Goal: Communication & Community: Connect with others

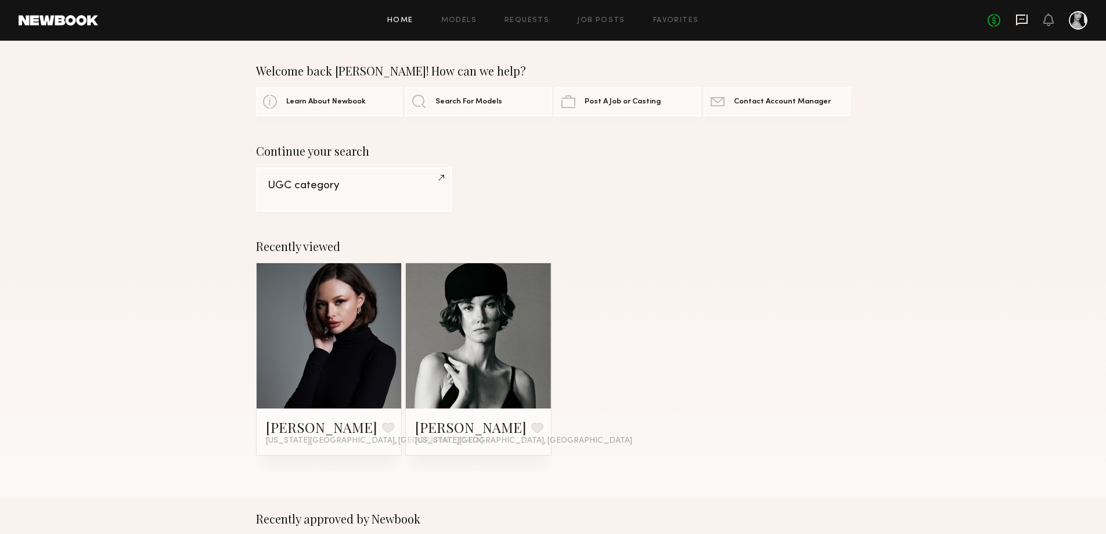
click at [1018, 22] on icon at bounding box center [1022, 19] width 13 height 13
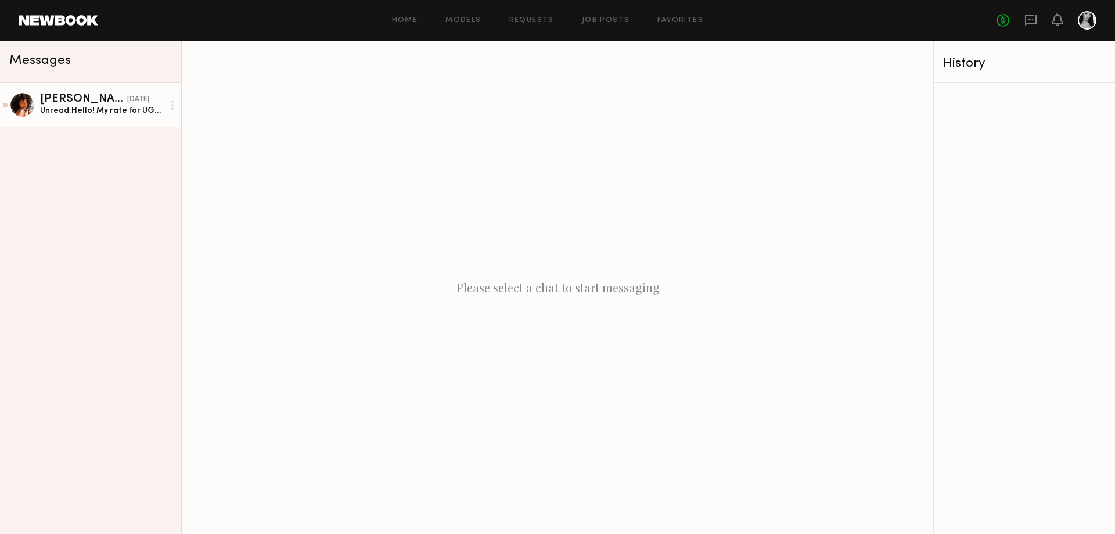
click at [139, 116] on div "Unread: Hello! My rate for UGC is $600." at bounding box center [102, 110] width 124 height 11
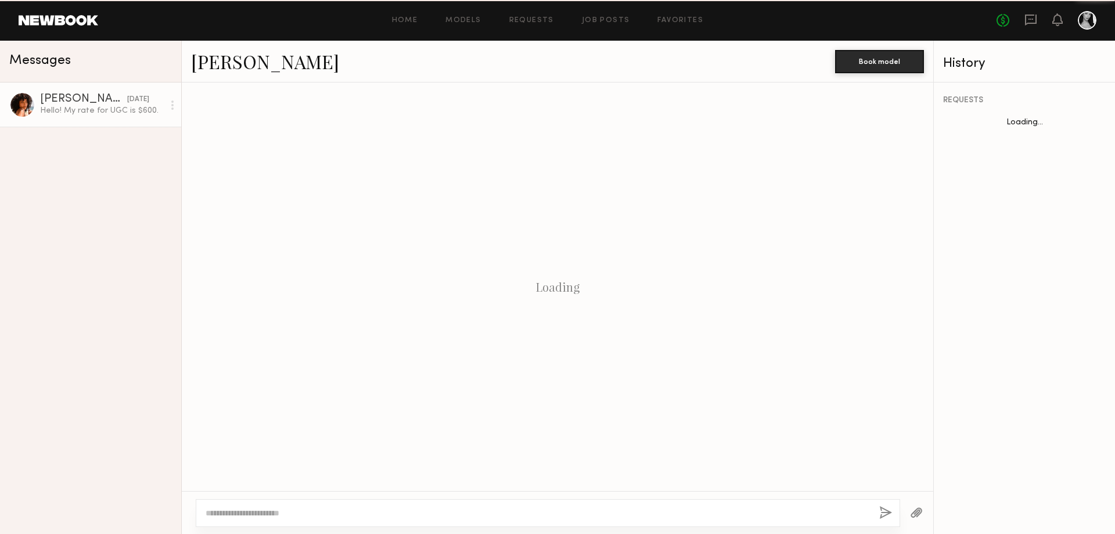
scroll to position [110, 0]
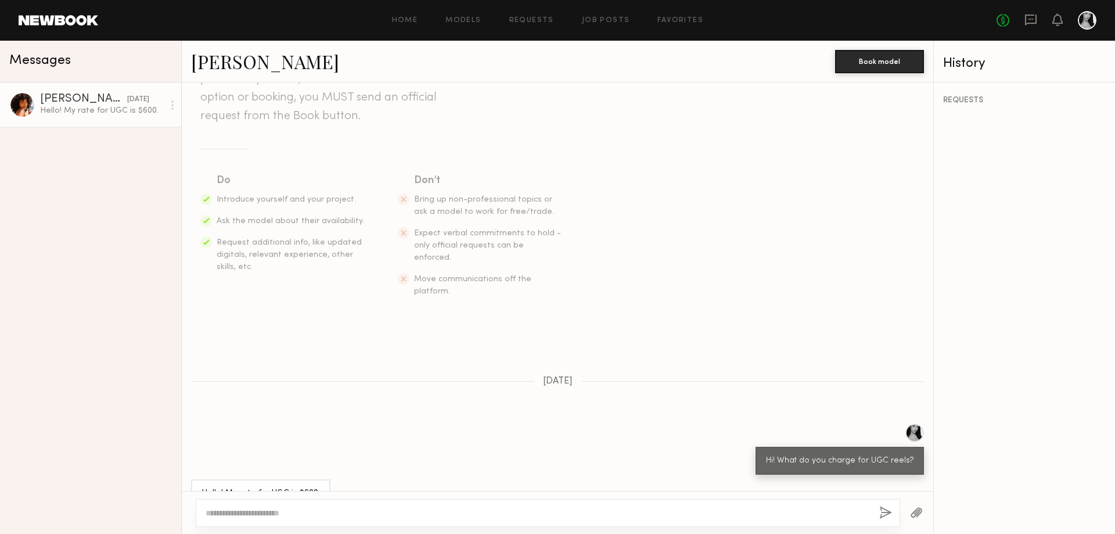
click at [203, 64] on link "Emely M." at bounding box center [265, 61] width 148 height 25
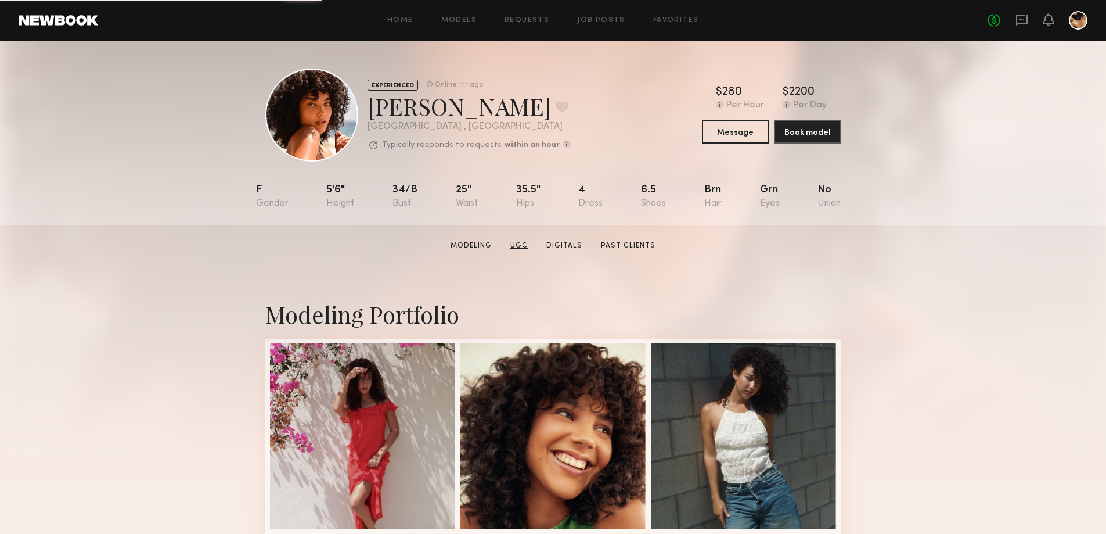
click at [523, 250] on link "UGC" at bounding box center [519, 245] width 27 height 10
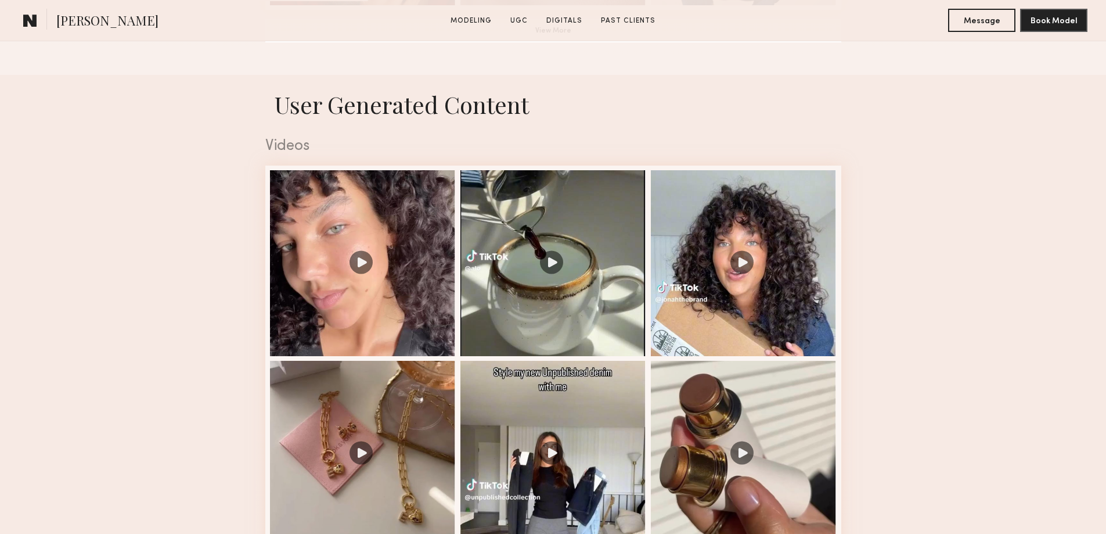
scroll to position [1104, 0]
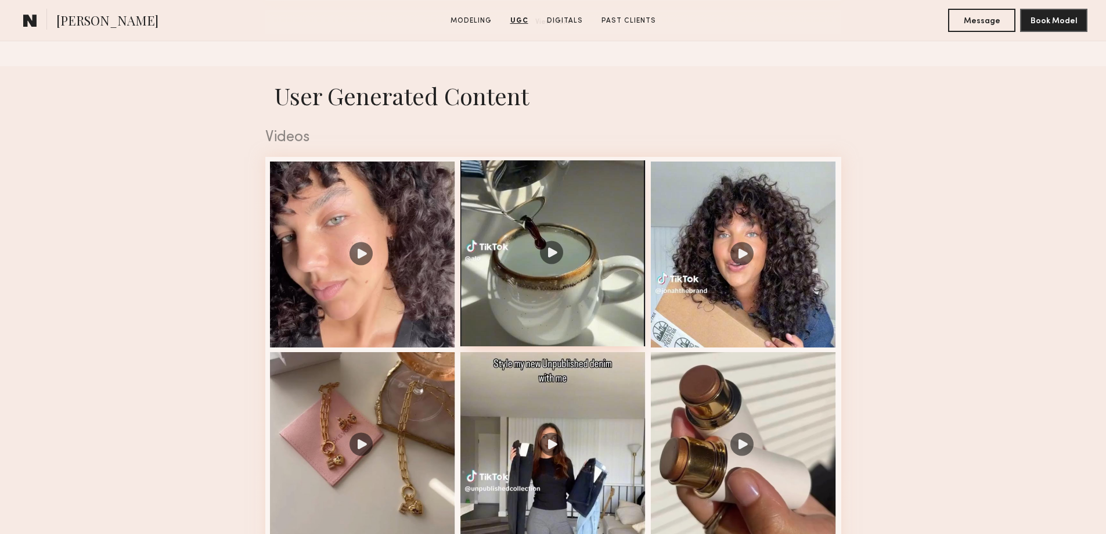
click at [557, 269] on div at bounding box center [553, 253] width 186 height 186
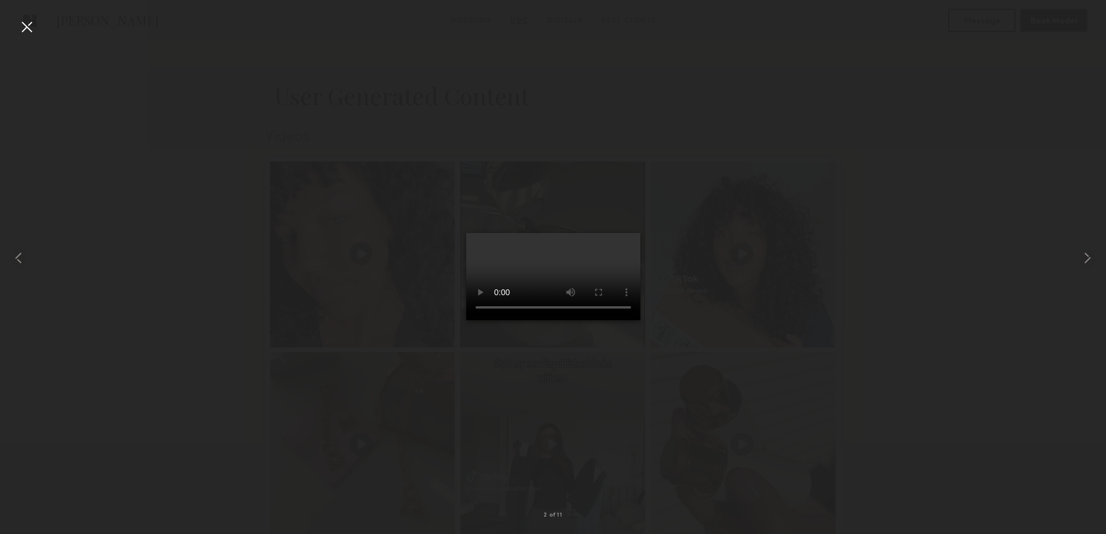
click at [852, 214] on div at bounding box center [553, 258] width 1106 height 478
click at [409, 129] on div at bounding box center [553, 258] width 1106 height 478
click at [21, 24] on div at bounding box center [26, 26] width 19 height 19
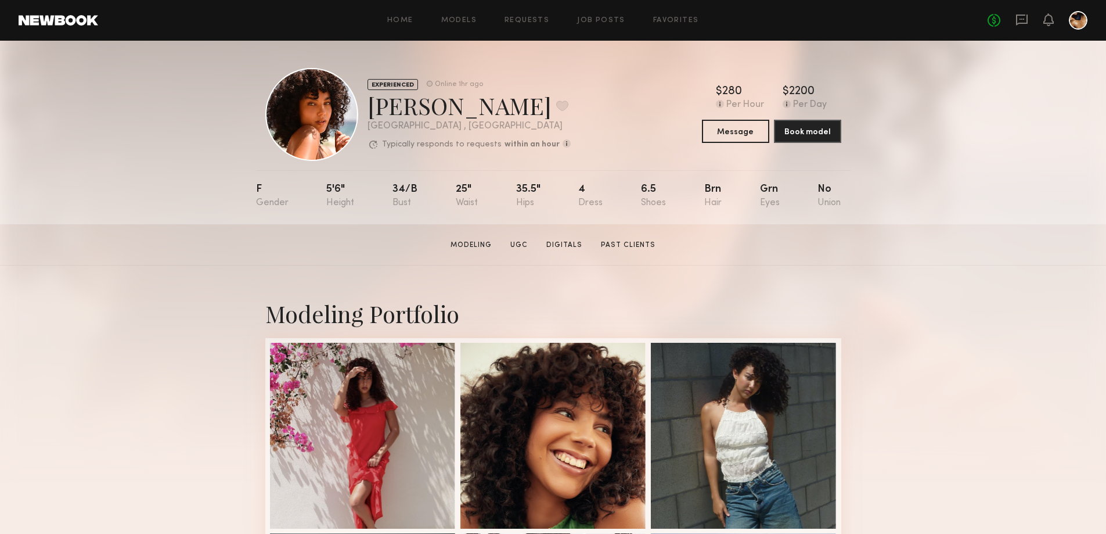
scroll to position [0, 0]
click at [396, 21] on link "Home" at bounding box center [400, 21] width 26 height 8
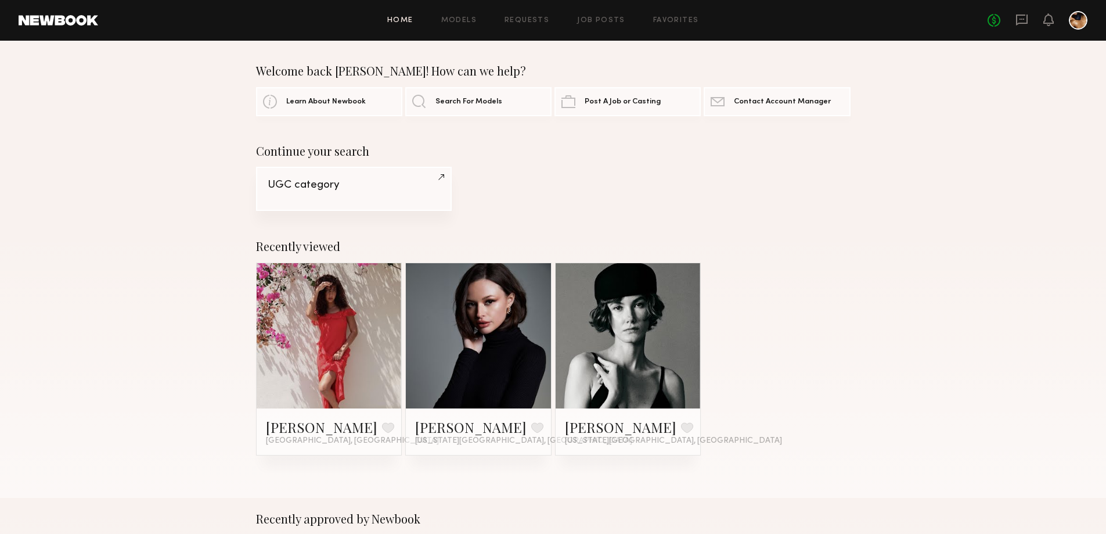
click at [330, 202] on link "UGC category" at bounding box center [354, 189] width 196 height 44
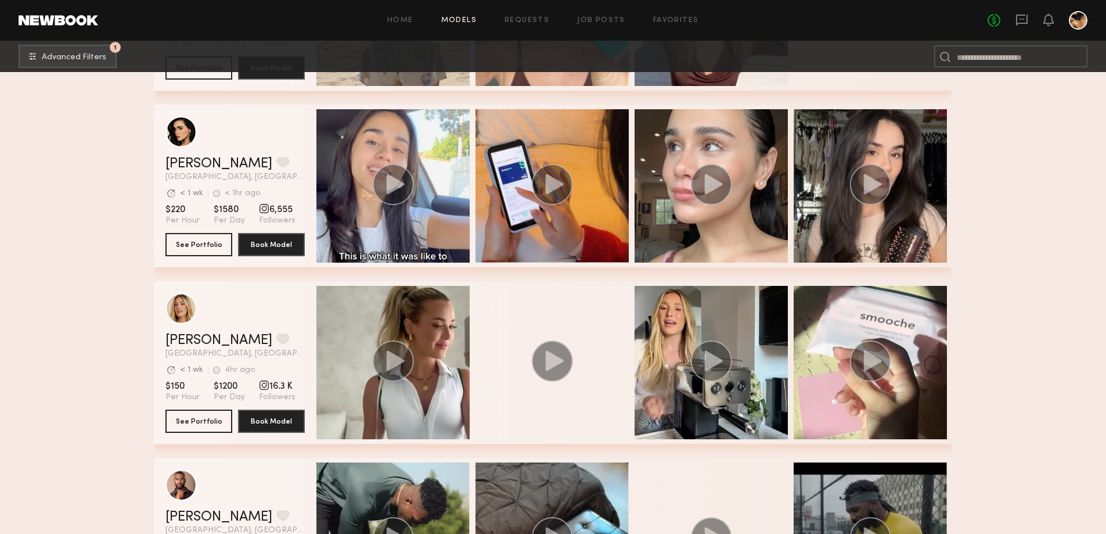
scroll to position [348, 0]
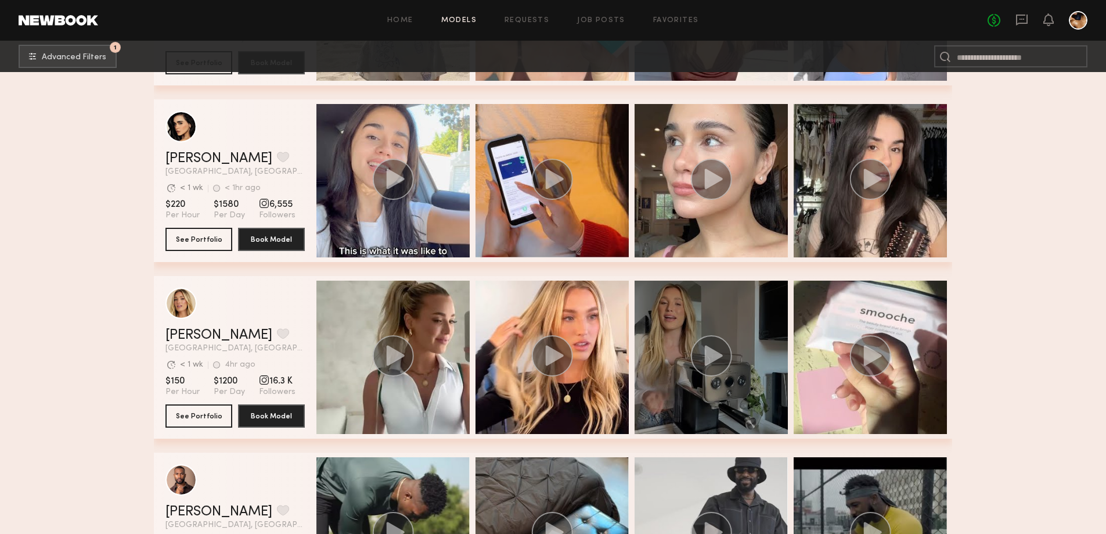
click at [734, 366] on div "grid" at bounding box center [711, 356] width 153 height 153
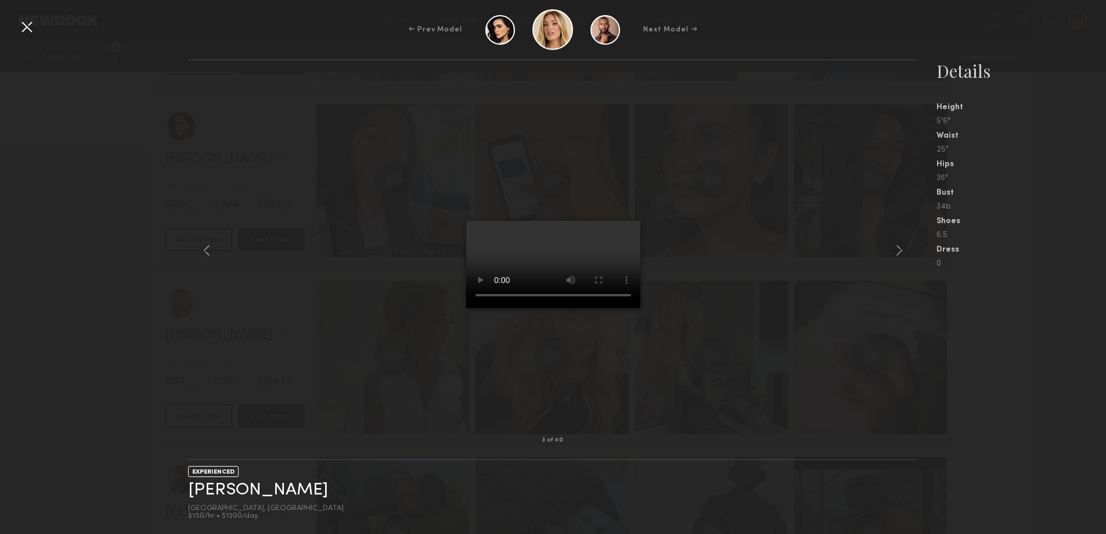
click at [940, 334] on nb-gallery-model-stats "Details Height 5'6" Waist 25" Hips 36" Bust 34b Shoes 6.5 Dress 0" at bounding box center [1012, 296] width 188 height 474
click at [21, 26] on div at bounding box center [26, 26] width 19 height 19
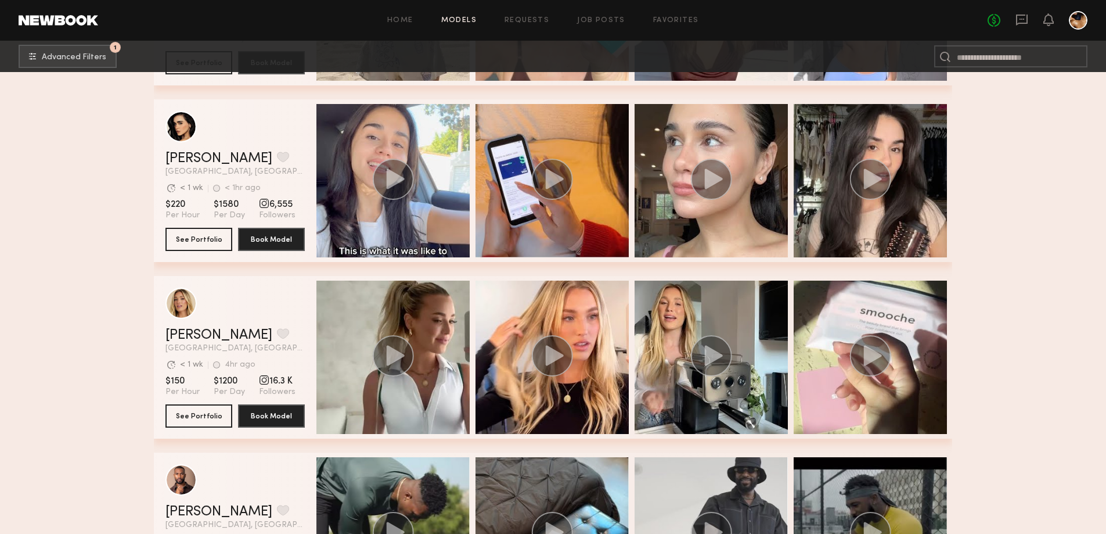
click at [252, 327] on header "Hailey M. Favorite Los Angeles, CA Avg. request response time < 1 wk 4hr ago La…" at bounding box center [234, 319] width 139 height 65
click at [184, 419] on button "See Portfolio" at bounding box center [198, 415] width 67 height 23
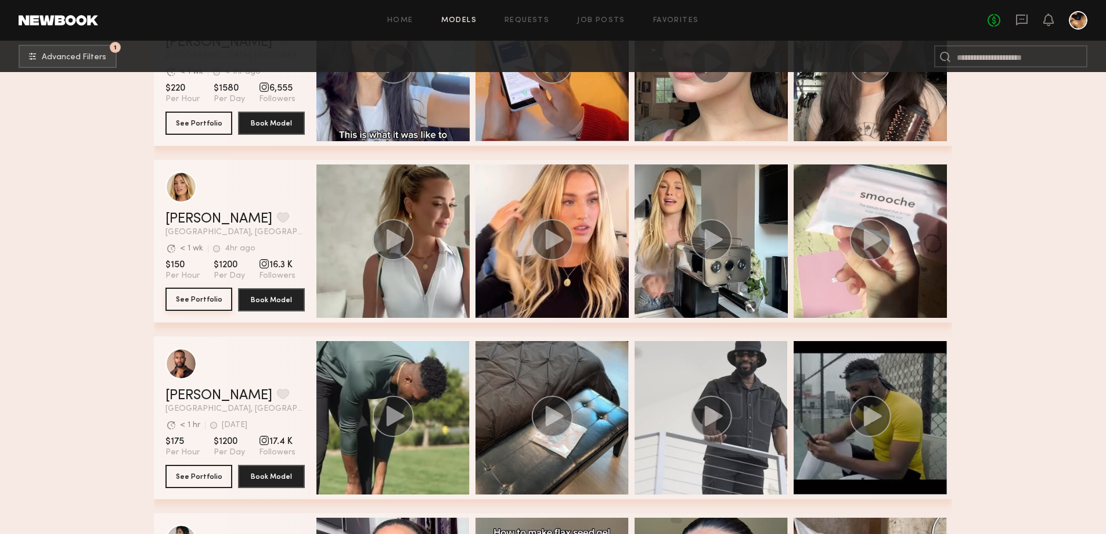
scroll to position [697, 0]
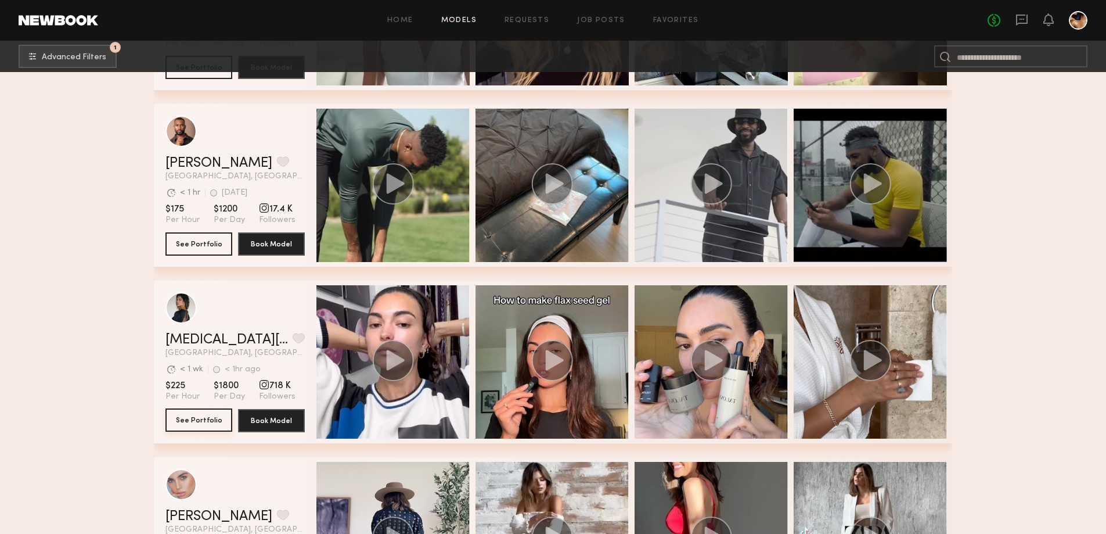
click at [196, 426] on button "See Portfolio" at bounding box center [198, 419] width 67 height 23
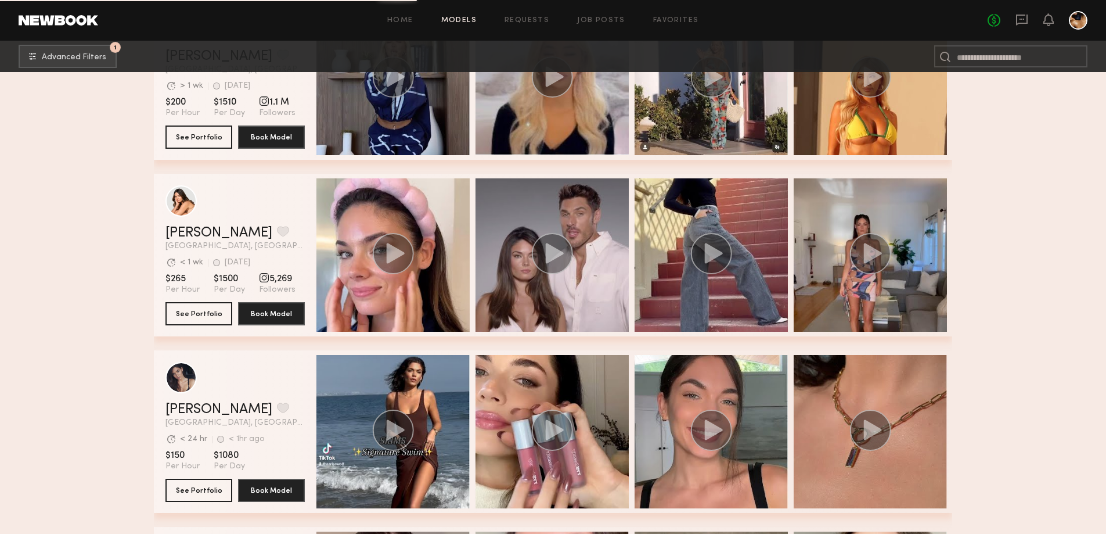
scroll to position [1335, 0]
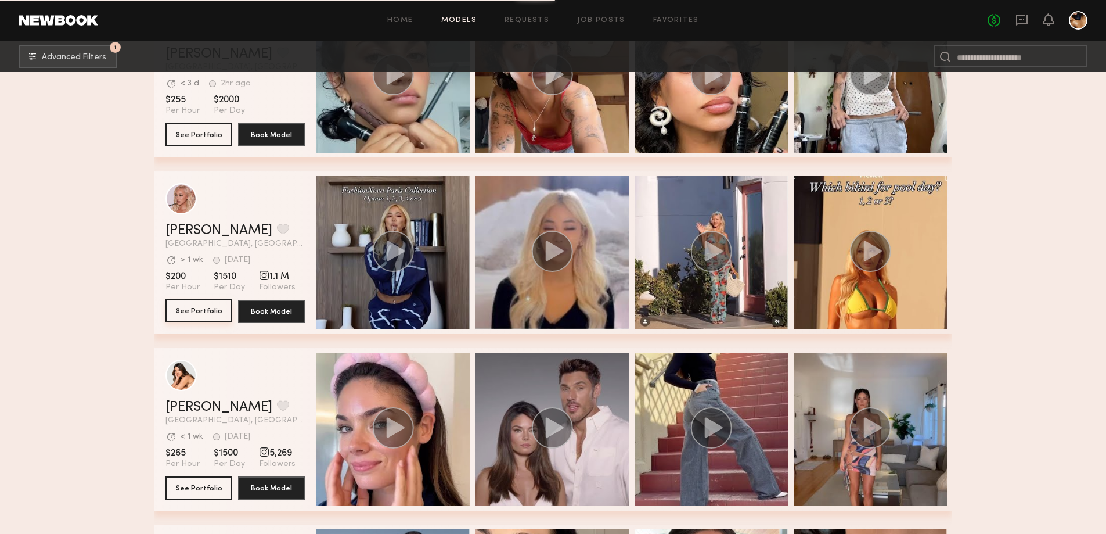
click at [198, 317] on button "See Portfolio" at bounding box center [198, 310] width 67 height 23
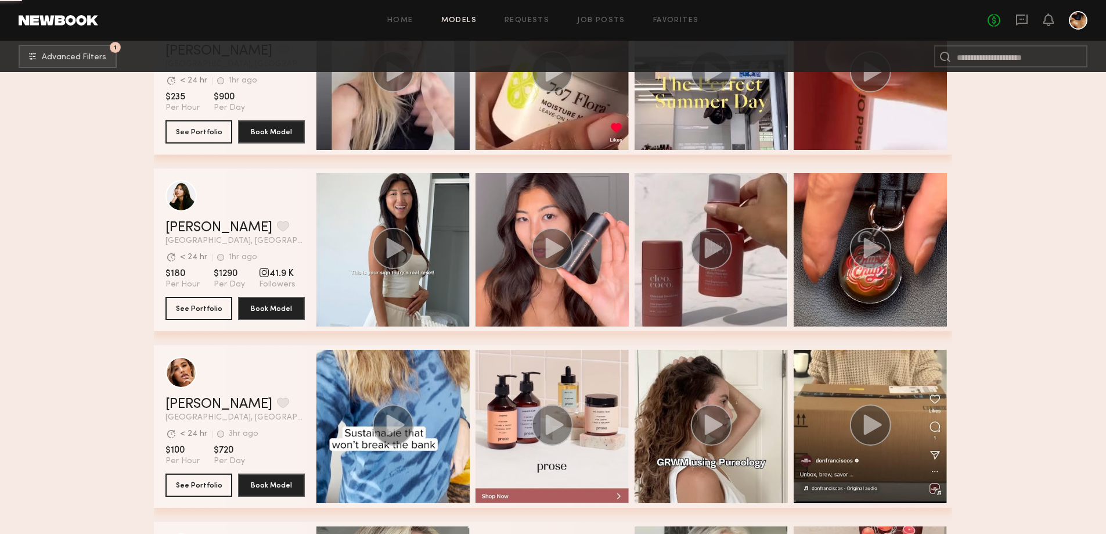
scroll to position [5576, 0]
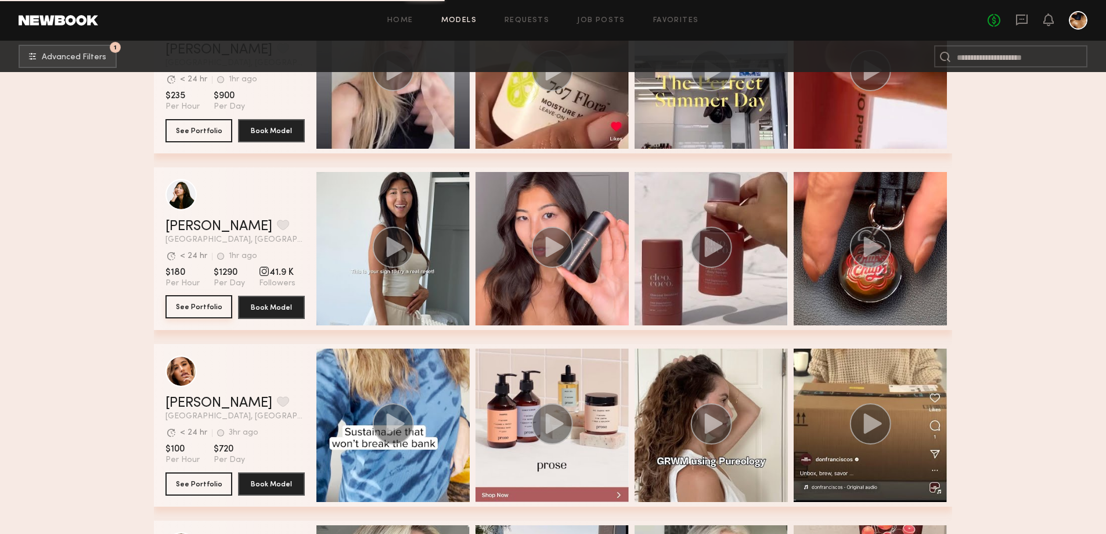
click at [215, 303] on button "See Portfolio" at bounding box center [198, 306] width 67 height 23
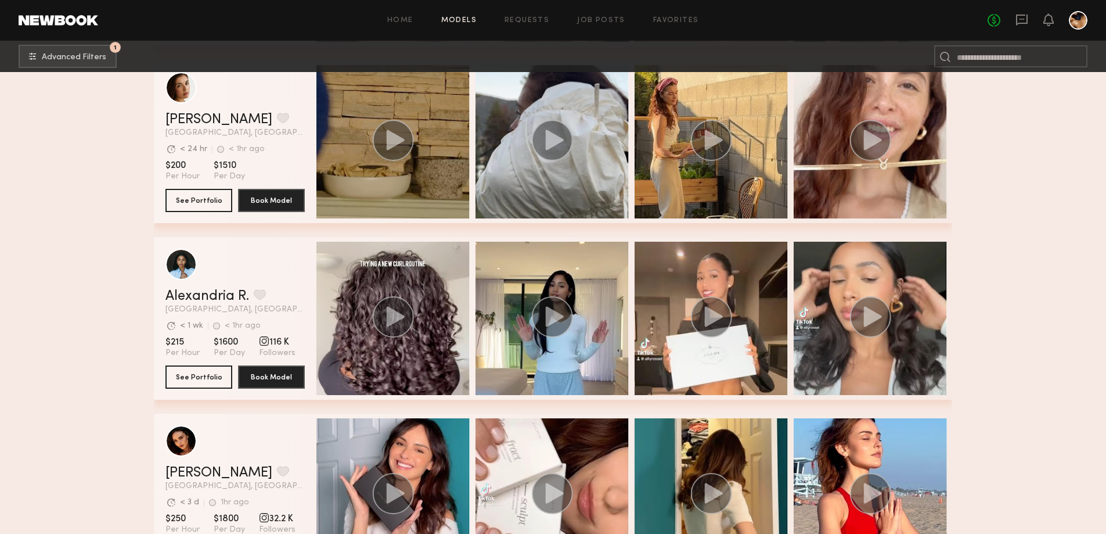
scroll to position [6447, 0]
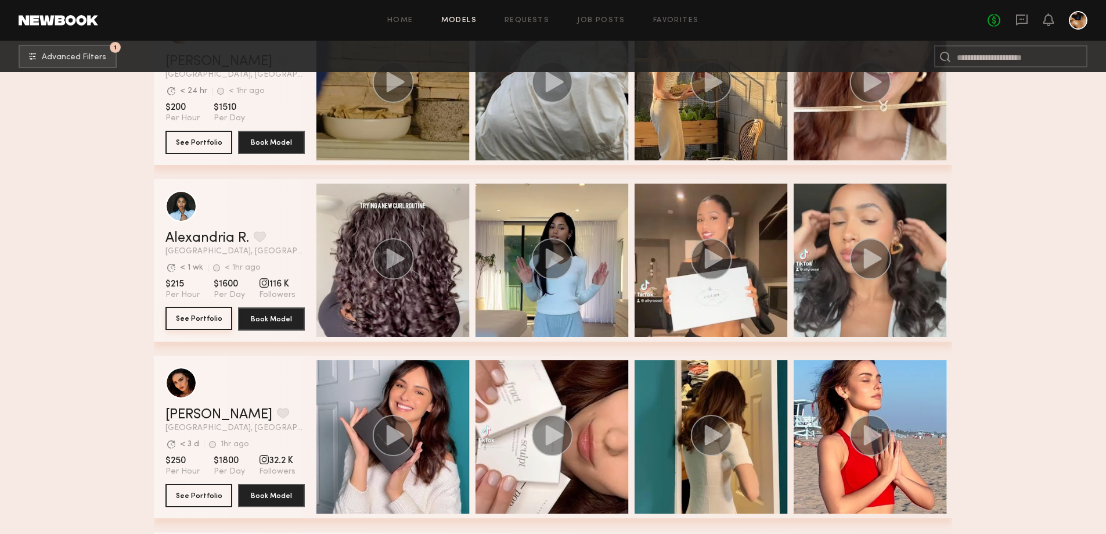
click at [215, 326] on button "See Portfolio" at bounding box center [198, 318] width 67 height 23
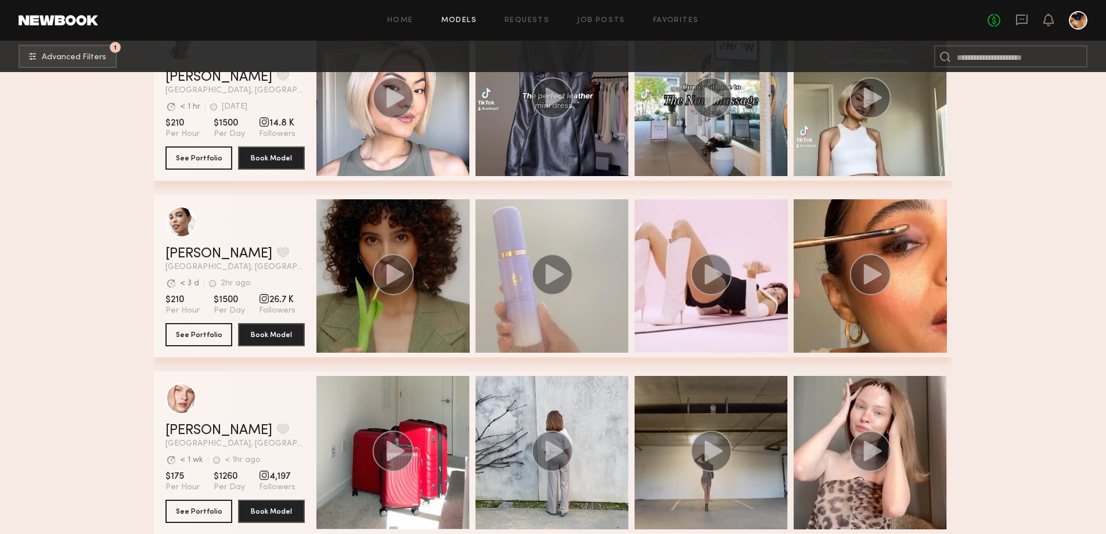
scroll to position [7492, 0]
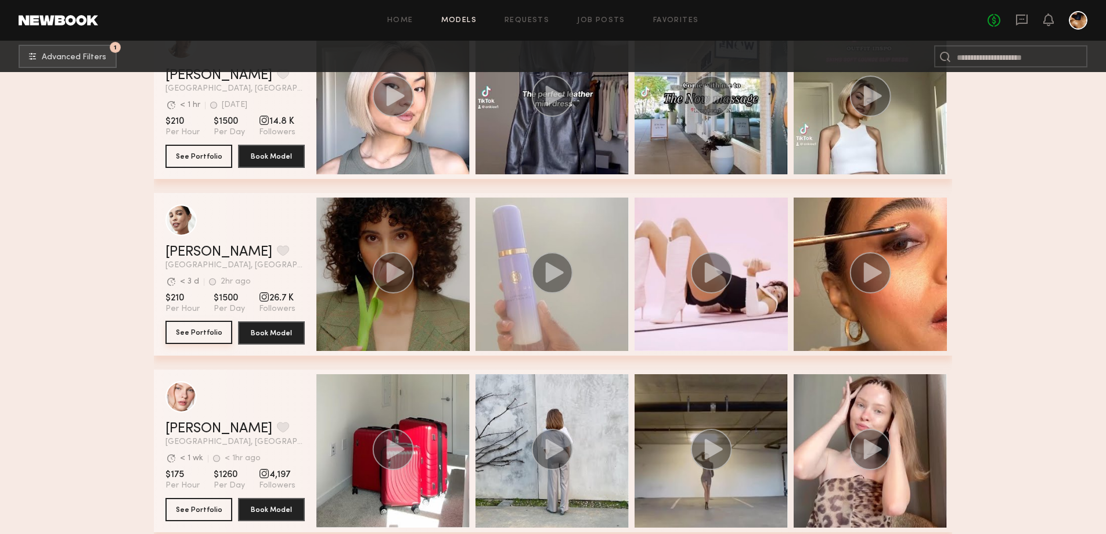
click at [218, 342] on button "See Portfolio" at bounding box center [198, 332] width 67 height 23
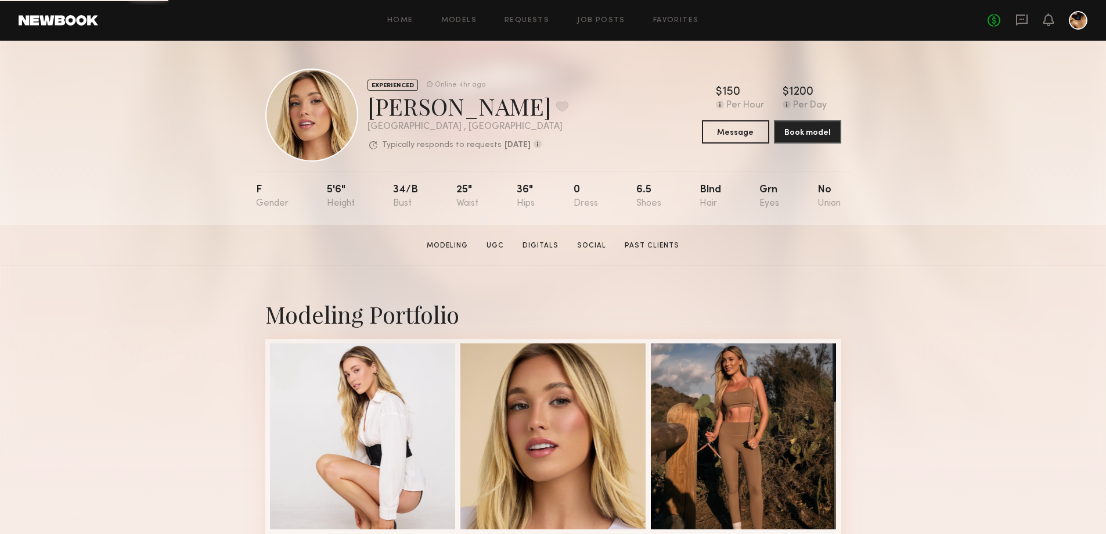
click at [507, 257] on section "Hailey M. Modeling UGC Digitals Social Past Clients Message Book Model" at bounding box center [553, 245] width 1106 height 41
click at [494, 250] on link "UGC" at bounding box center [495, 245] width 27 height 10
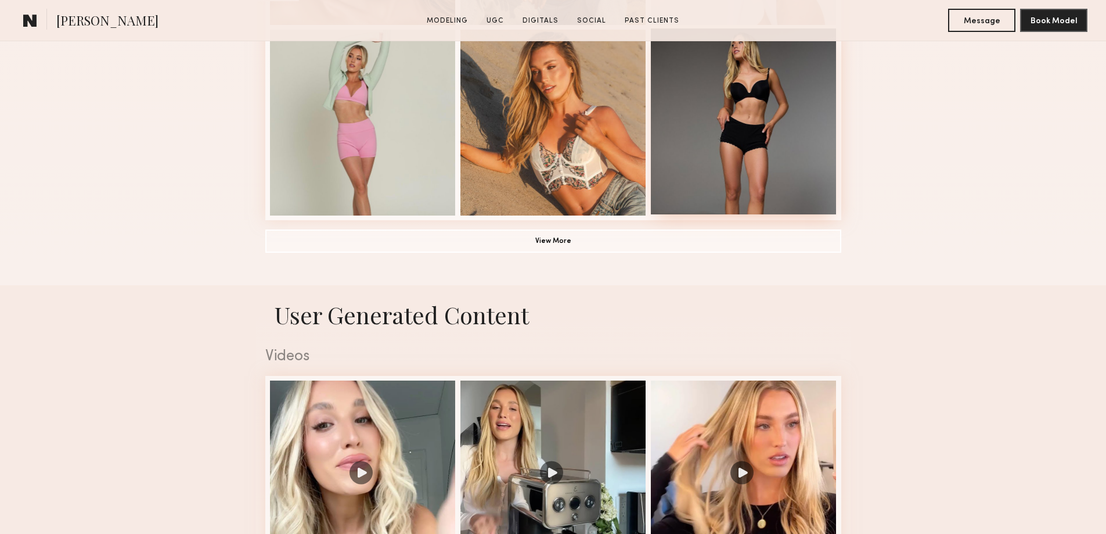
scroll to position [1104, 0]
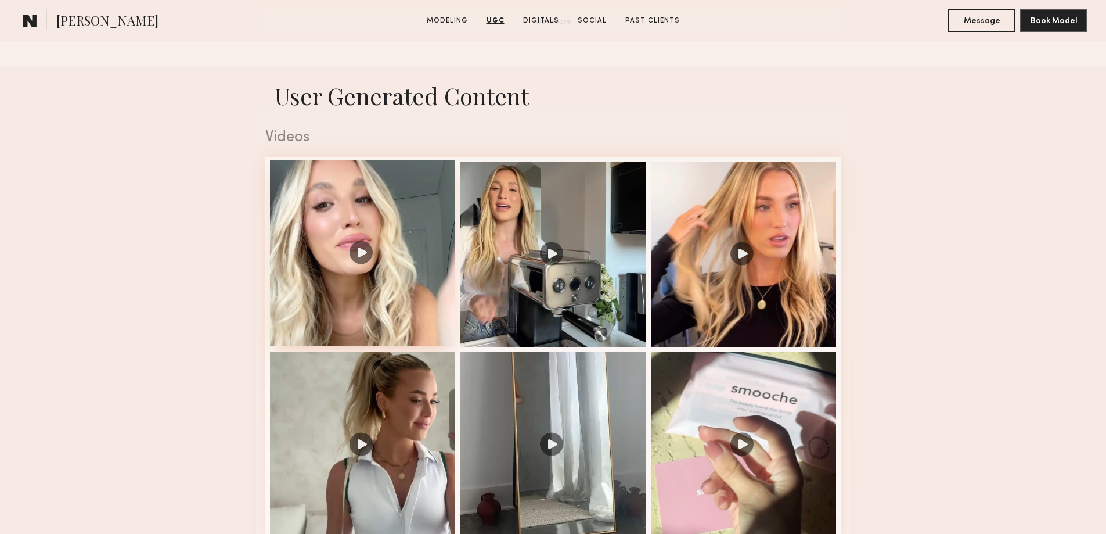
click at [363, 264] on div at bounding box center [363, 253] width 186 height 186
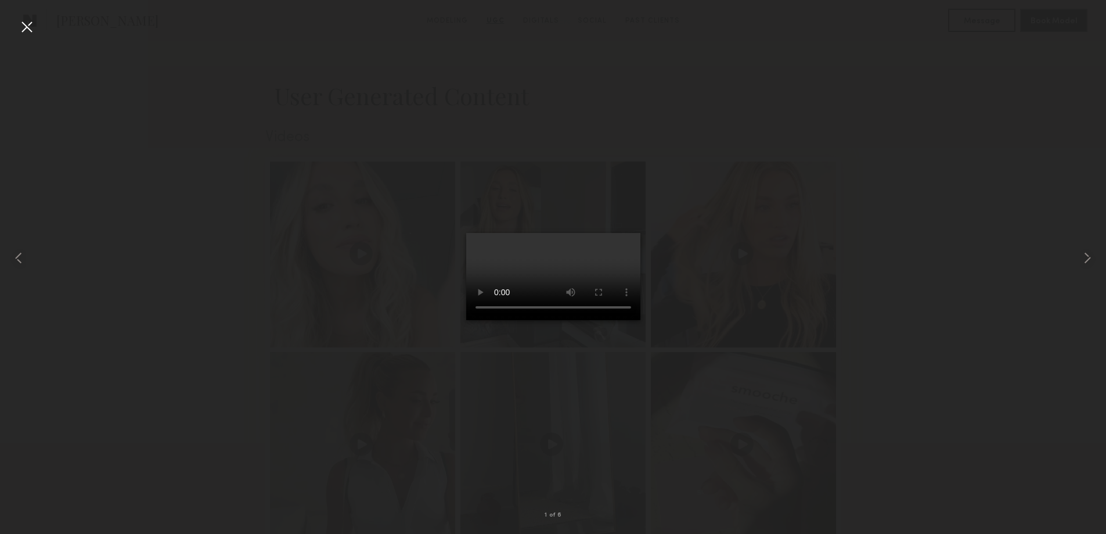
click at [895, 372] on div at bounding box center [553, 258] width 1106 height 478
drag, startPoint x: 20, startPoint y: 26, endPoint x: 39, endPoint y: 31, distance: 20.3
click at [21, 27] on div at bounding box center [26, 26] width 19 height 19
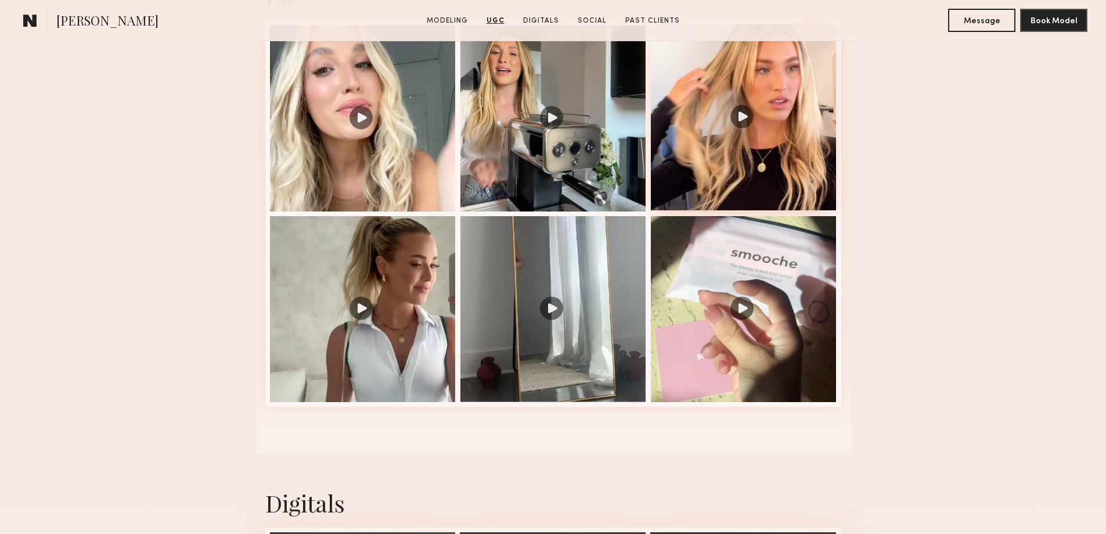
scroll to position [1278, 0]
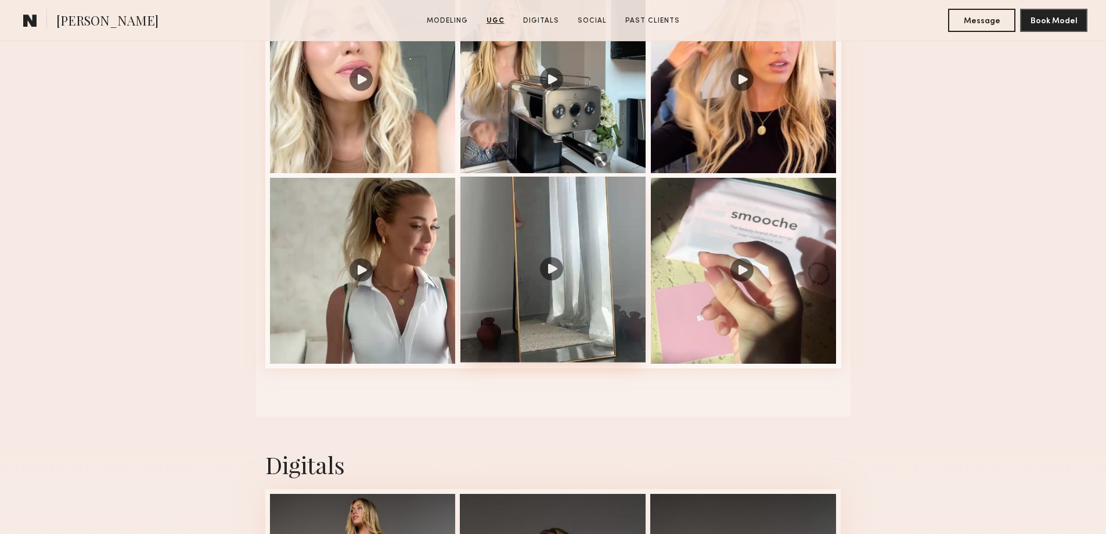
click at [556, 293] on div at bounding box center [553, 270] width 186 height 186
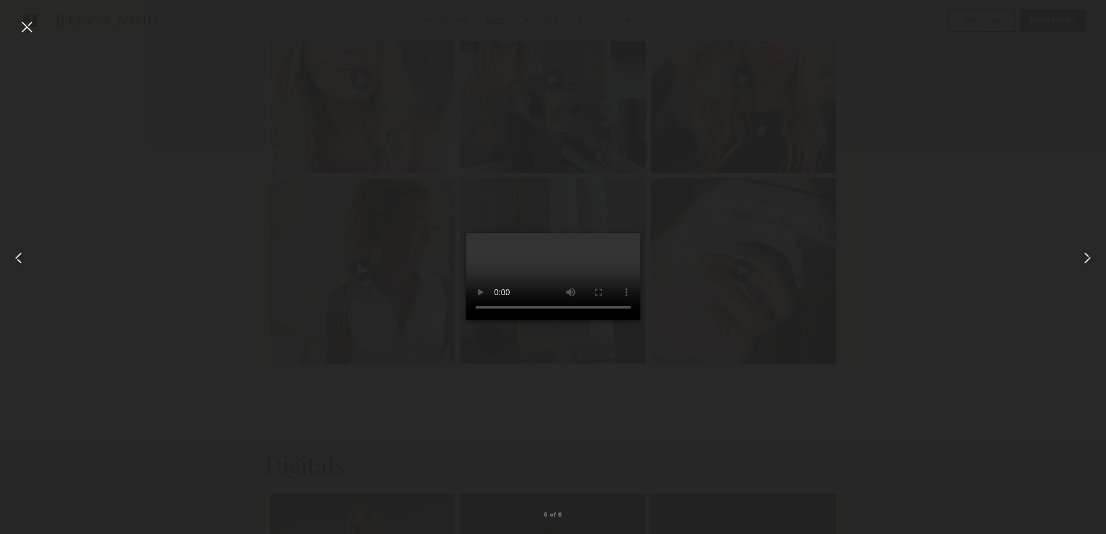
click at [968, 299] on div at bounding box center [553, 258] width 1106 height 478
click at [25, 27] on div at bounding box center [26, 26] width 19 height 19
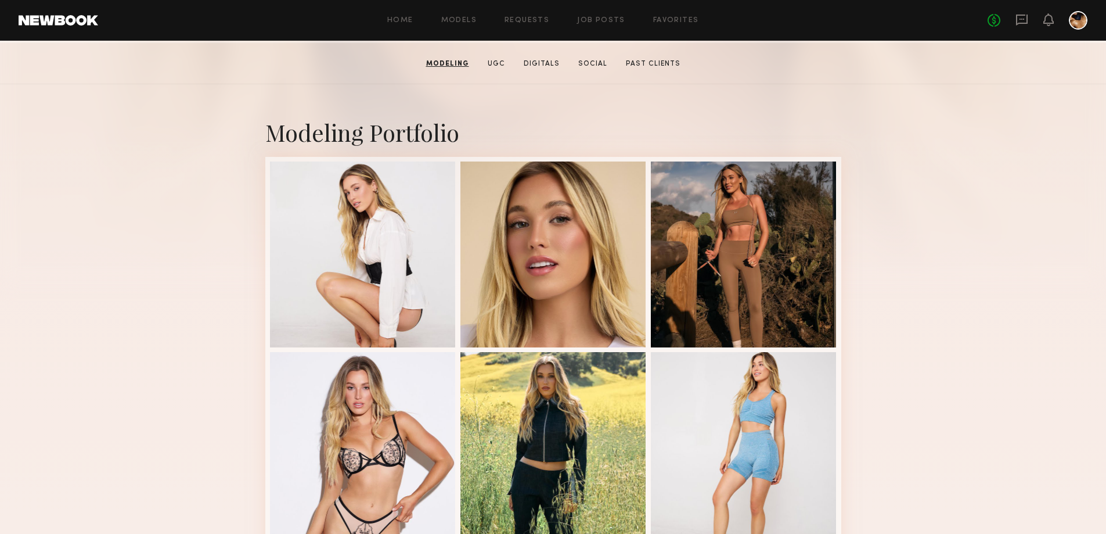
scroll to position [0, 0]
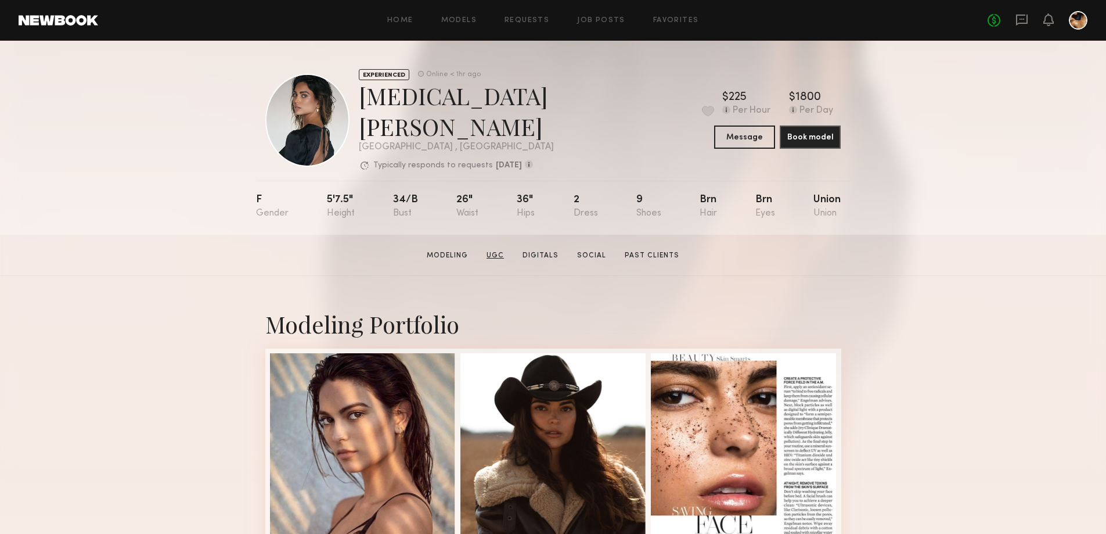
click at [496, 250] on link "UGC" at bounding box center [495, 255] width 27 height 10
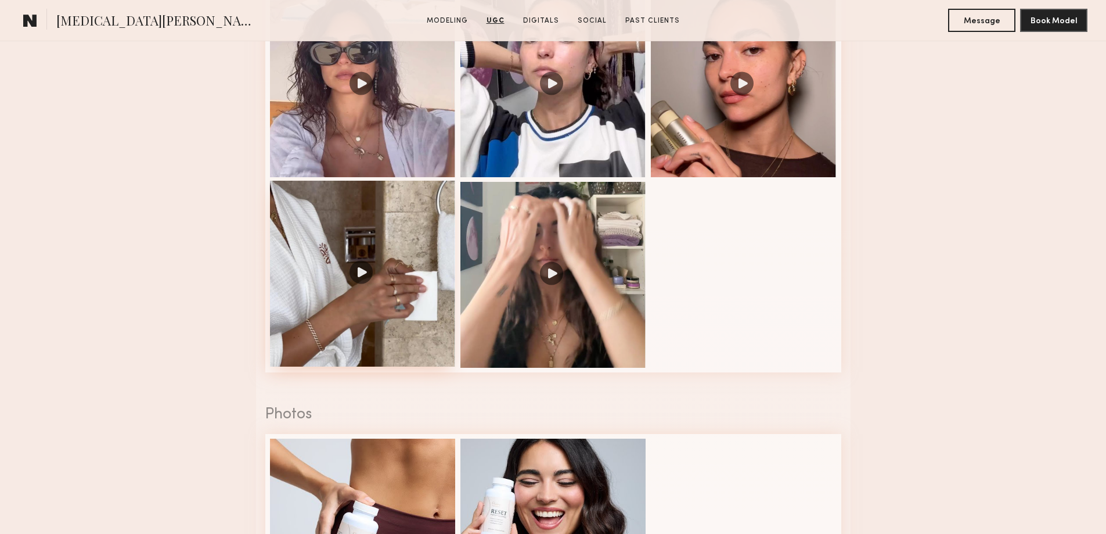
scroll to position [1452, 0]
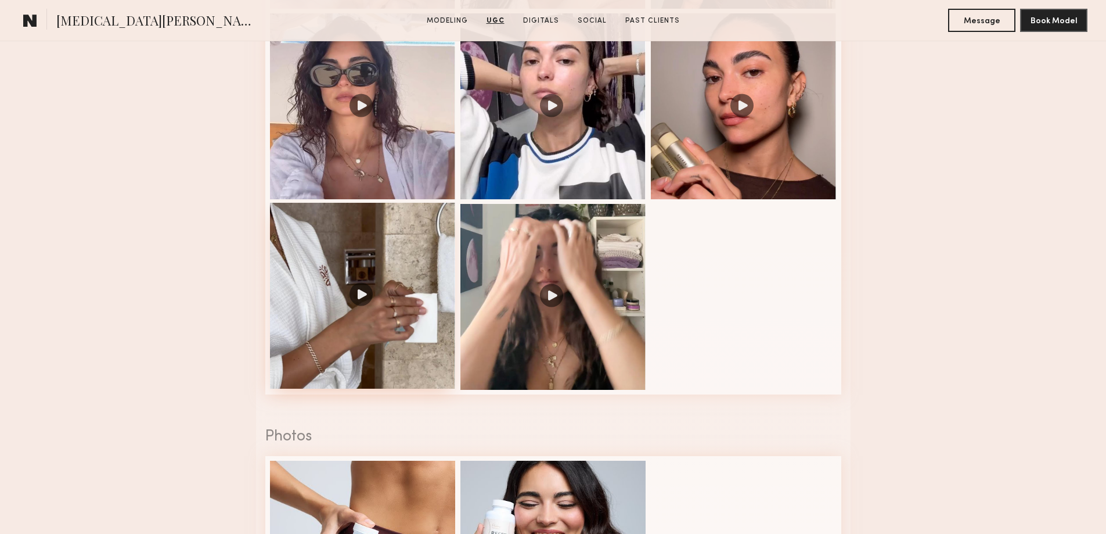
click at [383, 300] on div at bounding box center [363, 296] width 186 height 186
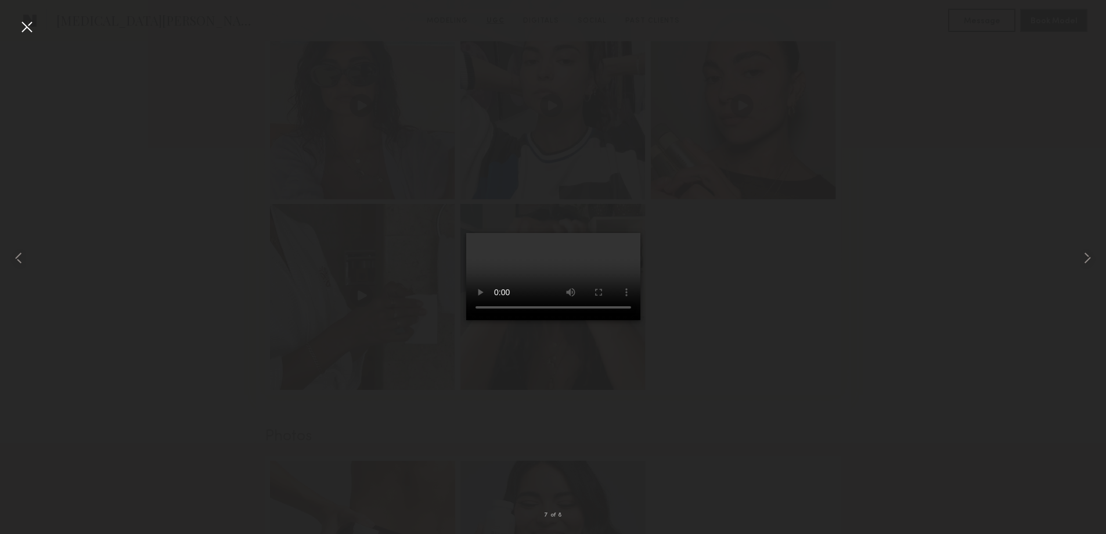
click at [792, 284] on div at bounding box center [553, 258] width 1106 height 478
click at [23, 13] on nb-gallery-light "7 of 8" at bounding box center [553, 267] width 1106 height 534
click at [25, 25] on div at bounding box center [26, 26] width 19 height 19
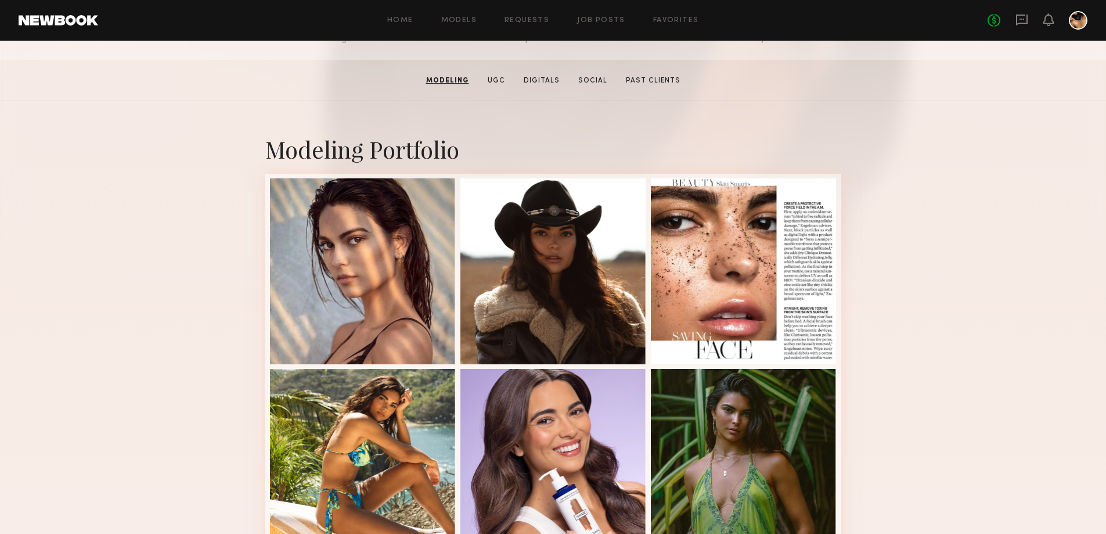
scroll to position [0, 0]
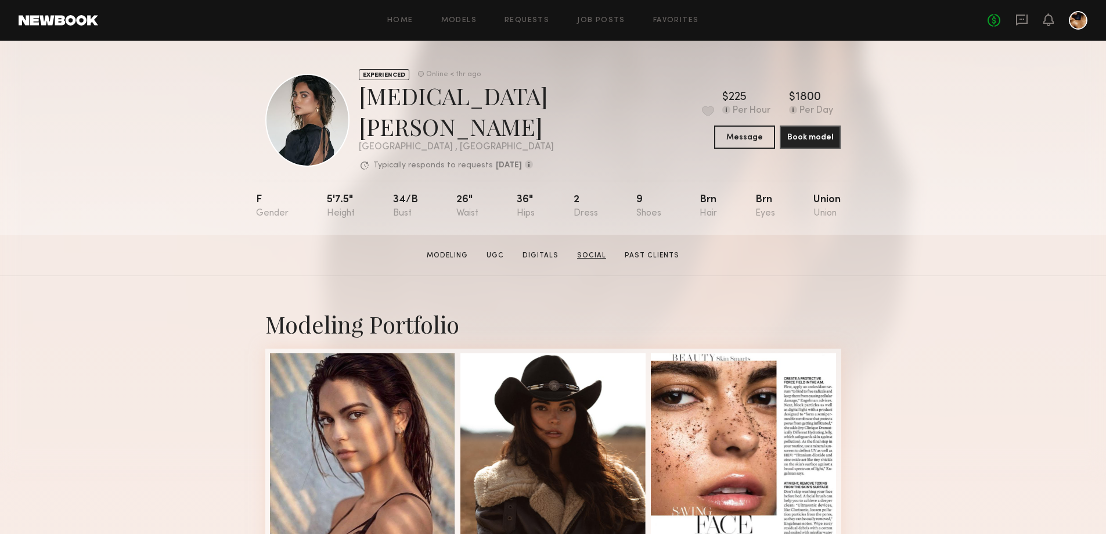
click at [590, 250] on link "Social" at bounding box center [591, 255] width 38 height 10
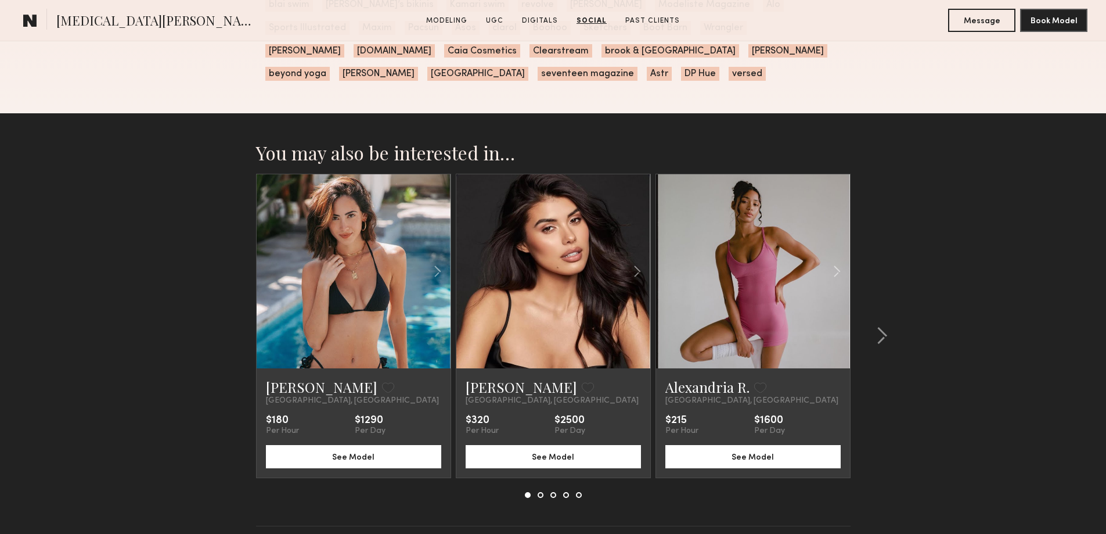
scroll to position [3017, 0]
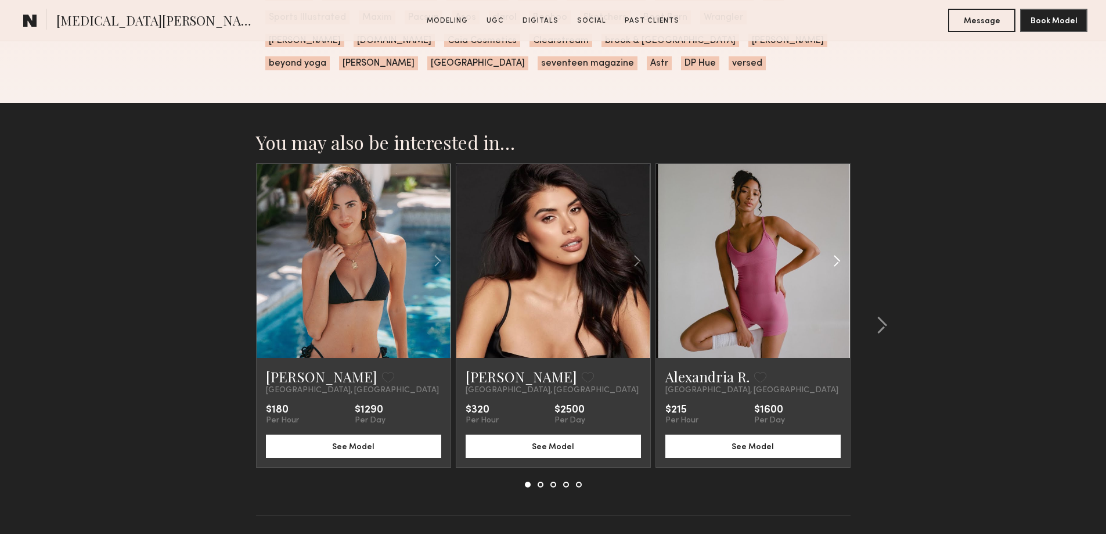
click at [809, 304] on div at bounding box center [818, 261] width 64 height 194
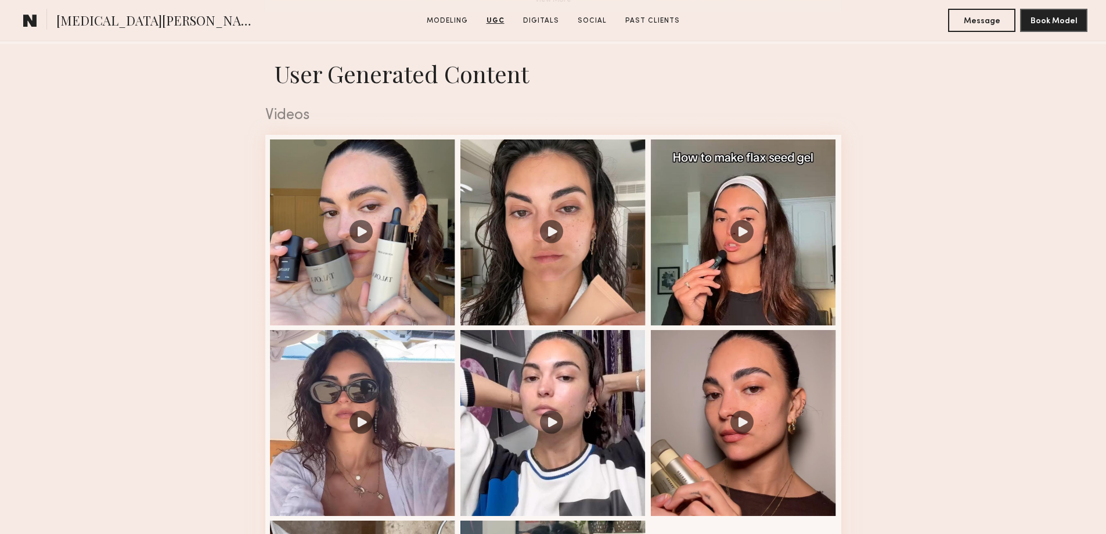
scroll to position [1101, 0]
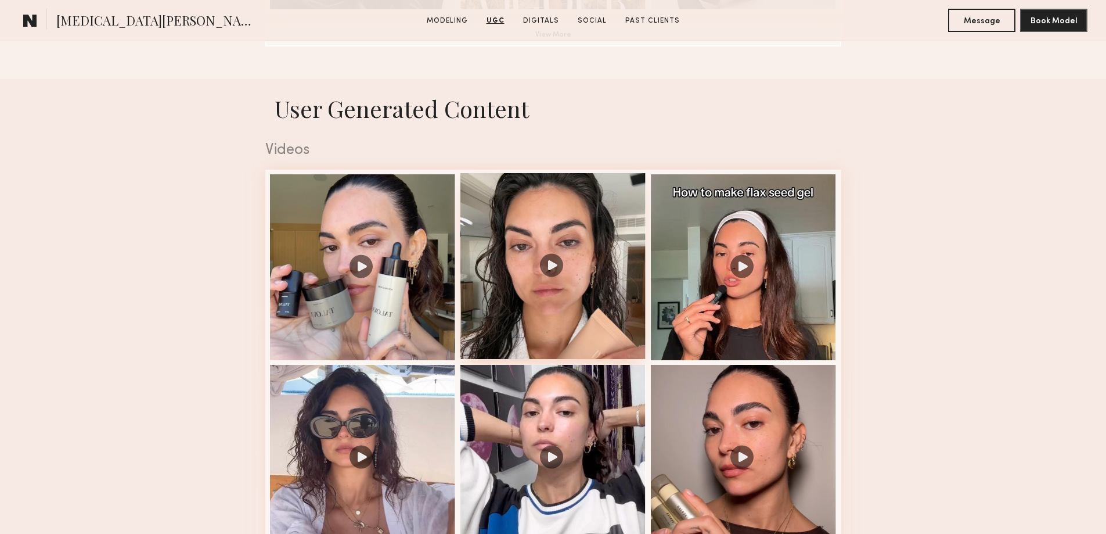
click at [561, 321] on div at bounding box center [553, 266] width 186 height 186
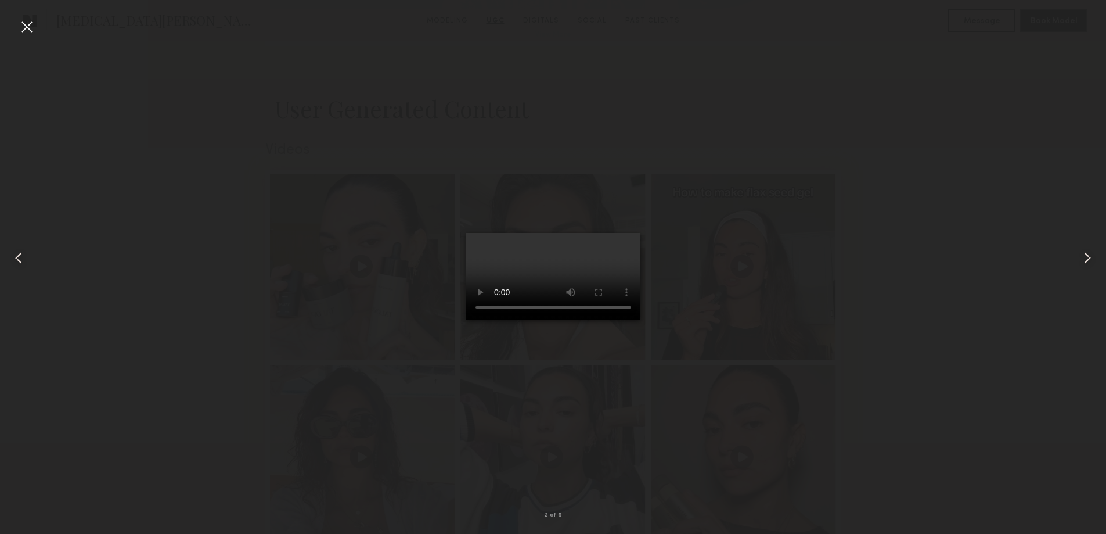
click at [874, 309] on div at bounding box center [553, 258] width 1106 height 478
click at [29, 22] on div at bounding box center [26, 26] width 19 height 19
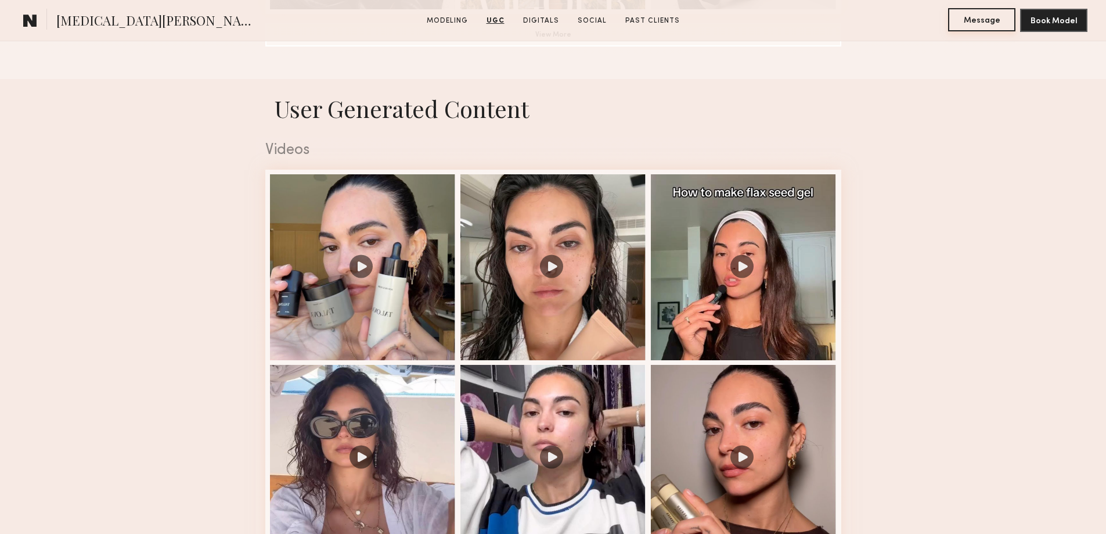
click at [962, 17] on button "Message" at bounding box center [981, 19] width 67 height 23
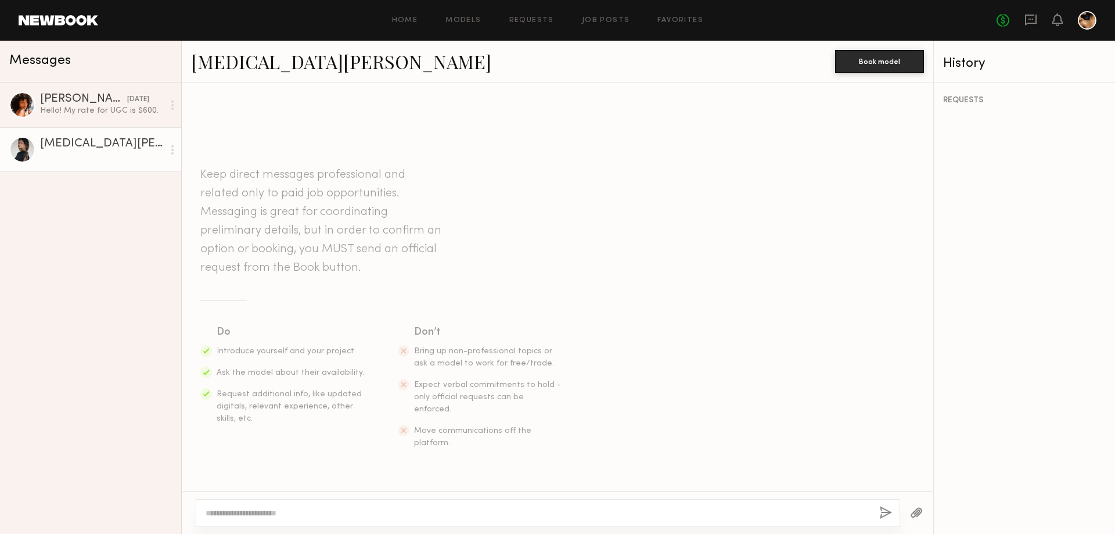
click at [269, 519] on div at bounding box center [548, 513] width 704 height 28
click at [293, 512] on textarea at bounding box center [538, 513] width 664 height 12
type textarea "**********"
click at [882, 514] on button "button" at bounding box center [885, 513] width 13 height 15
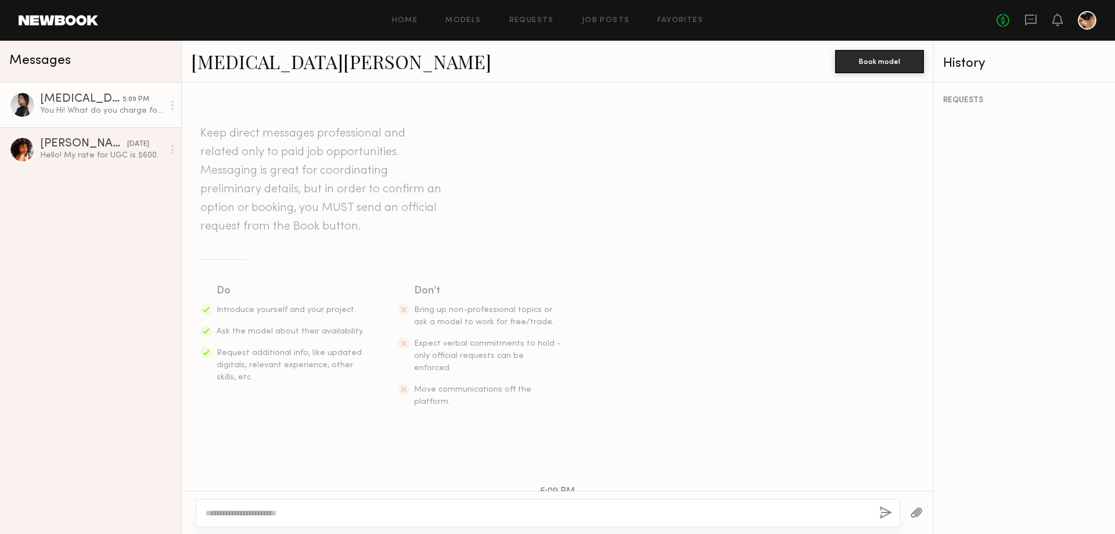
scroll to position [78, 0]
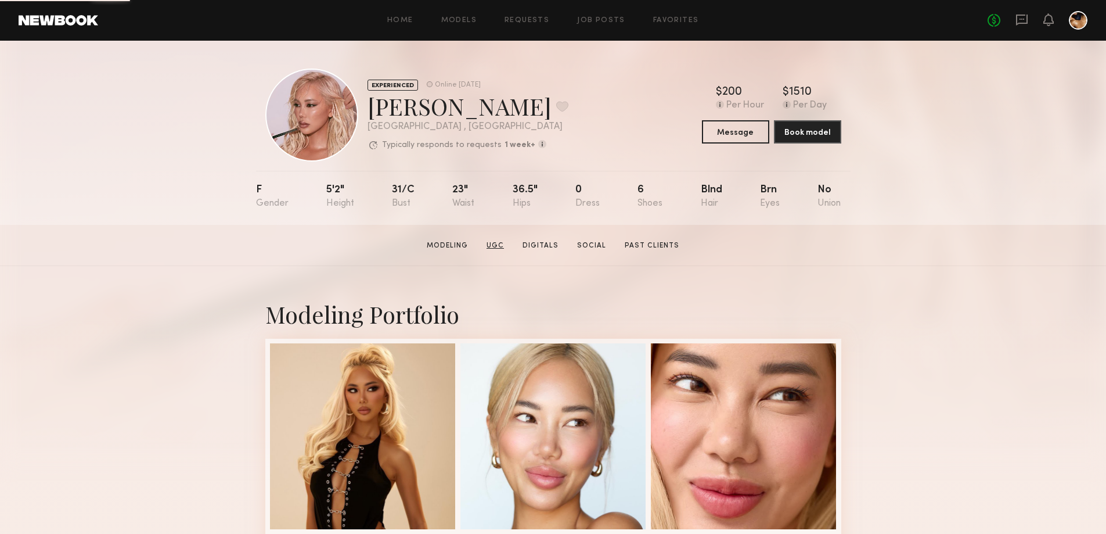
click at [496, 250] on link "UGC" at bounding box center [495, 245] width 27 height 10
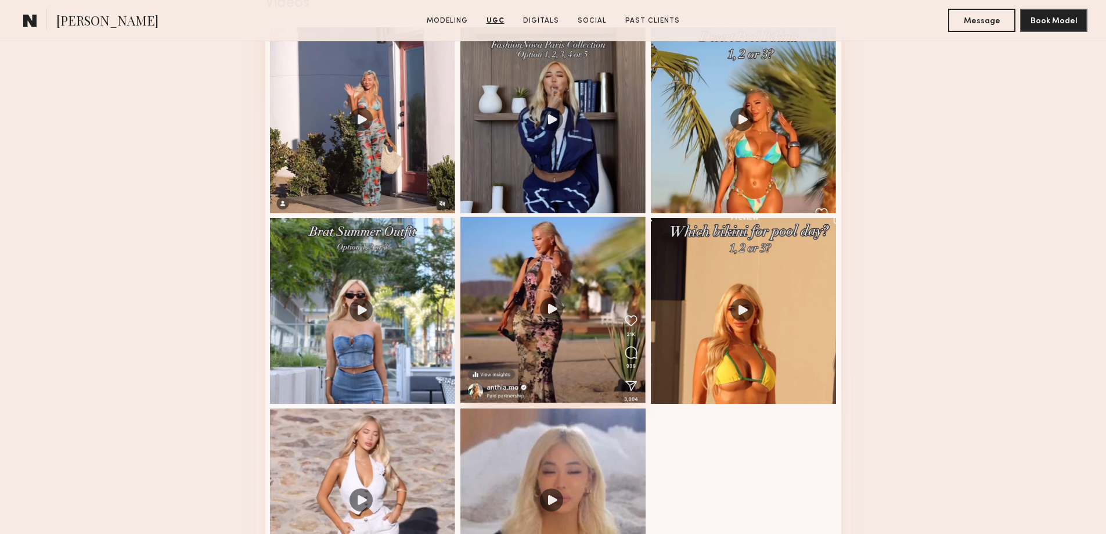
scroll to position [1162, 0]
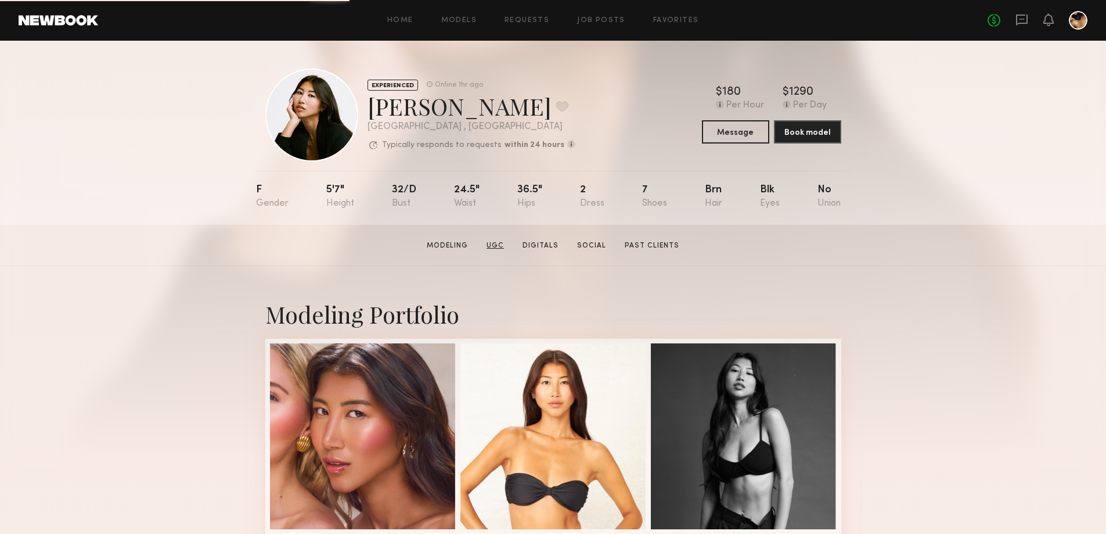
click at [496, 247] on link "UGC" at bounding box center [495, 245] width 27 height 10
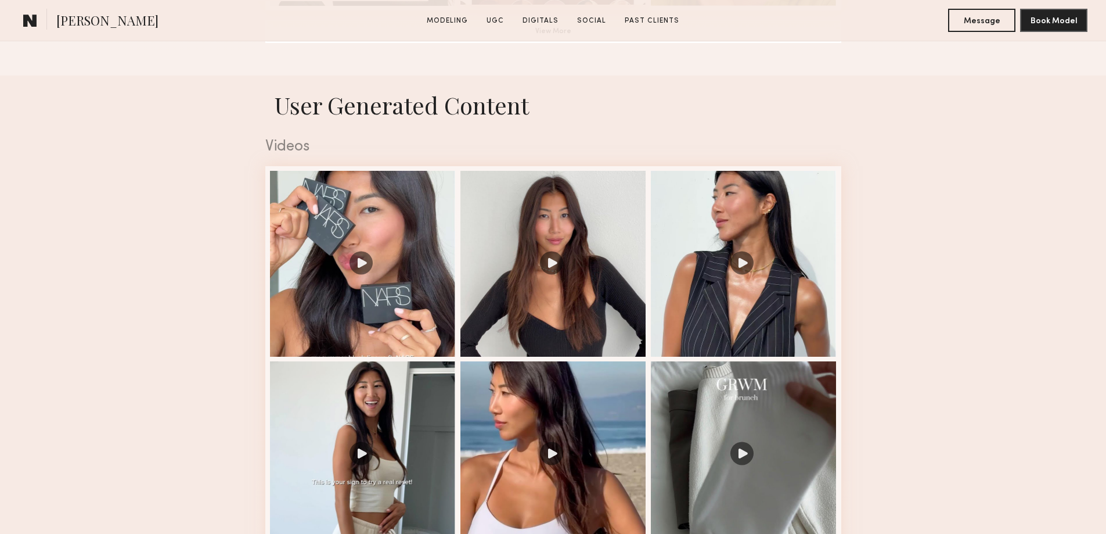
scroll to position [1104, 0]
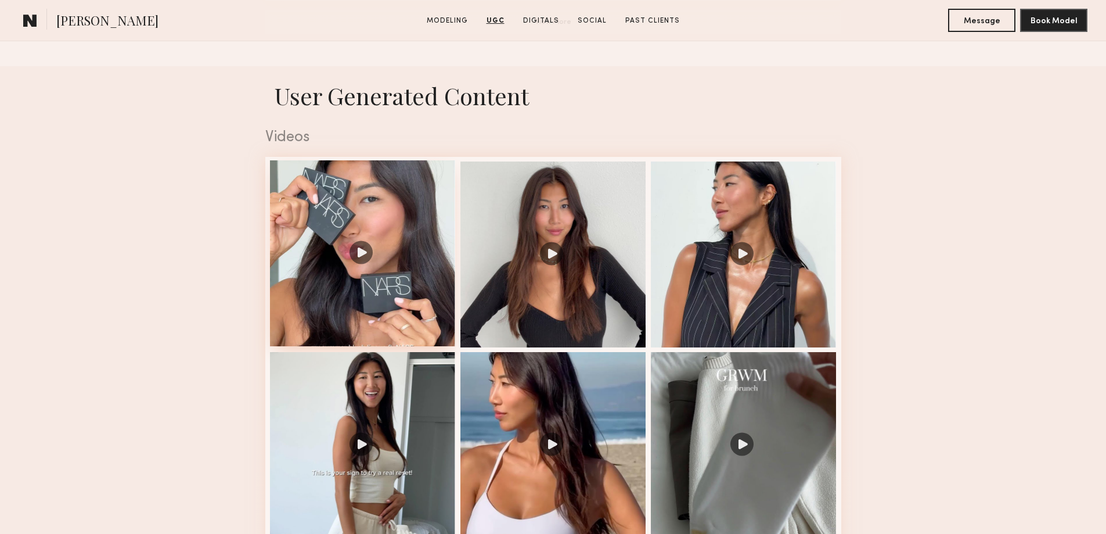
click at [366, 264] on div at bounding box center [363, 253] width 186 height 186
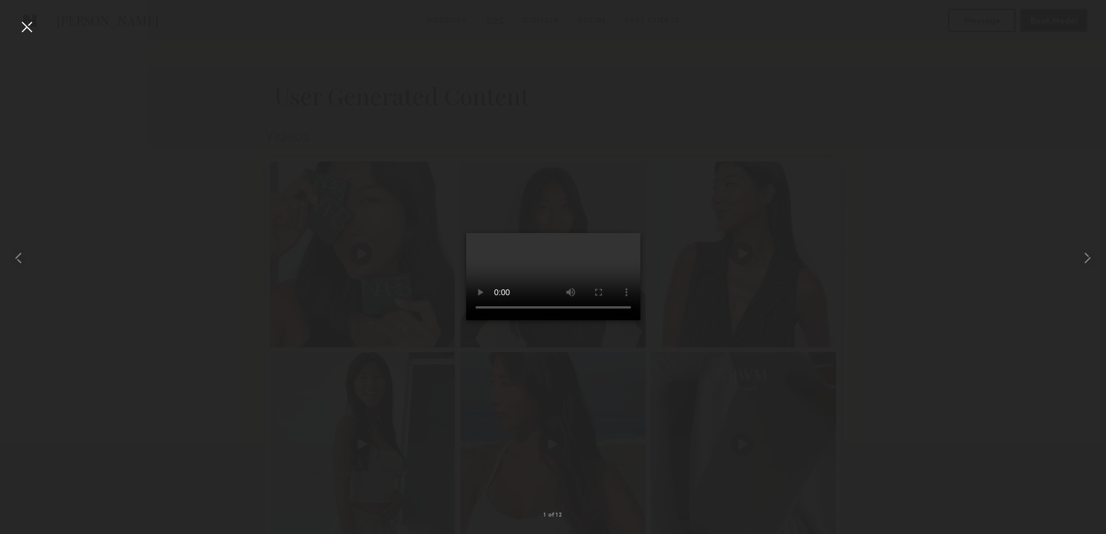
click at [895, 244] on div at bounding box center [553, 258] width 1106 height 478
drag, startPoint x: 24, startPoint y: 25, endPoint x: 52, endPoint y: 38, distance: 30.4
click at [25, 26] on div at bounding box center [26, 26] width 19 height 19
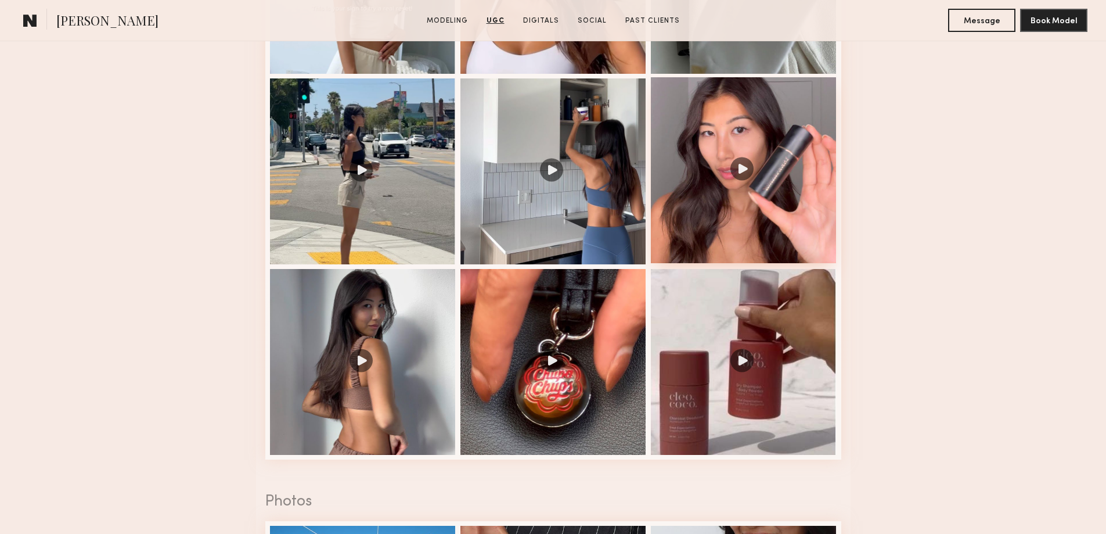
scroll to position [1568, 0]
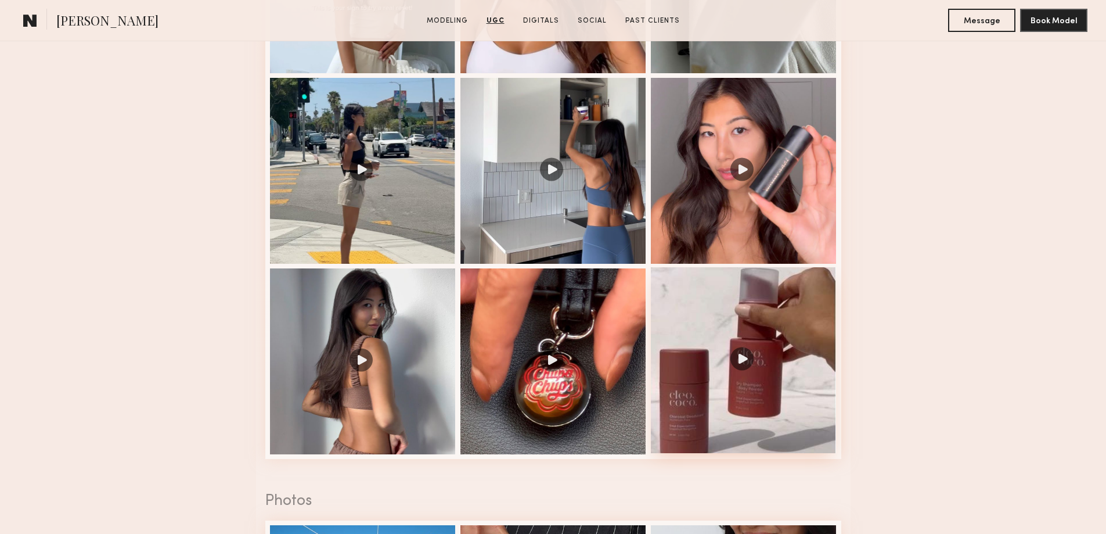
click at [739, 382] on div at bounding box center [744, 360] width 186 height 186
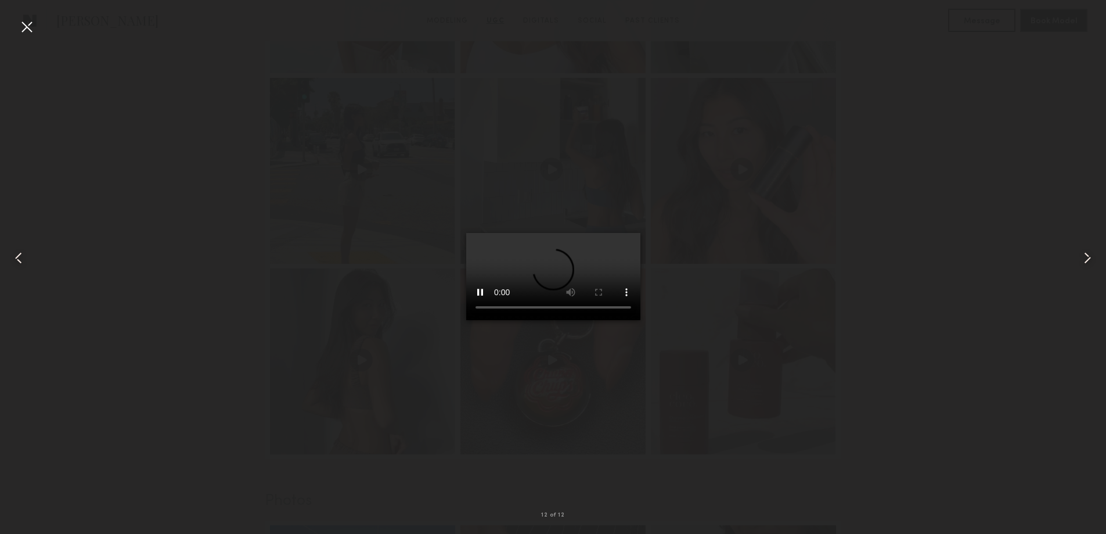
click at [900, 184] on div at bounding box center [553, 258] width 1106 height 478
click at [21, 24] on div at bounding box center [26, 26] width 19 height 19
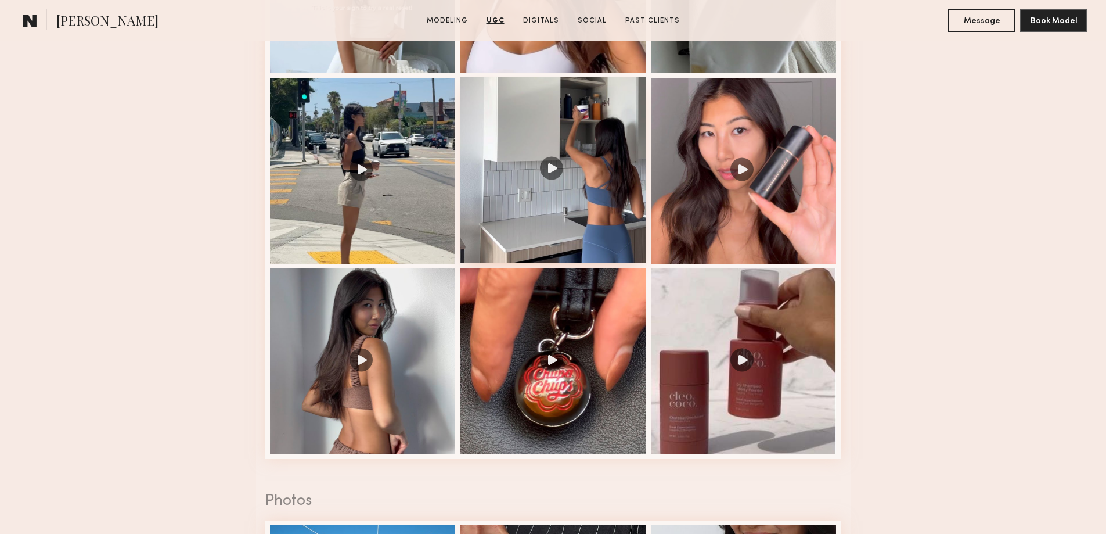
click at [554, 172] on div at bounding box center [553, 170] width 186 height 186
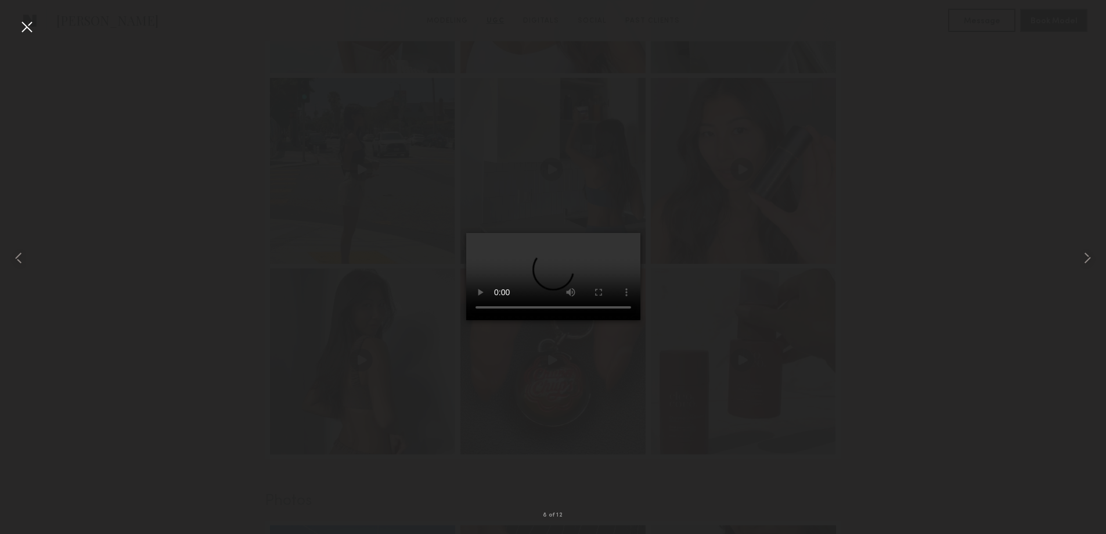
click at [945, 199] on div at bounding box center [553, 258] width 1106 height 478
click at [466, 233] on video at bounding box center [553, 276] width 174 height 87
click at [30, 26] on div at bounding box center [26, 26] width 19 height 19
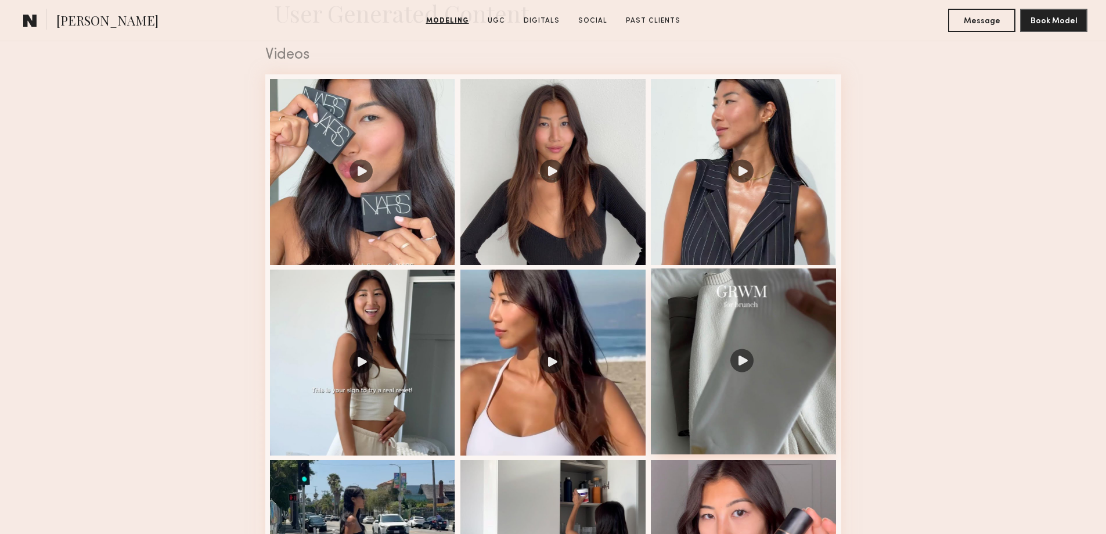
scroll to position [1220, 0]
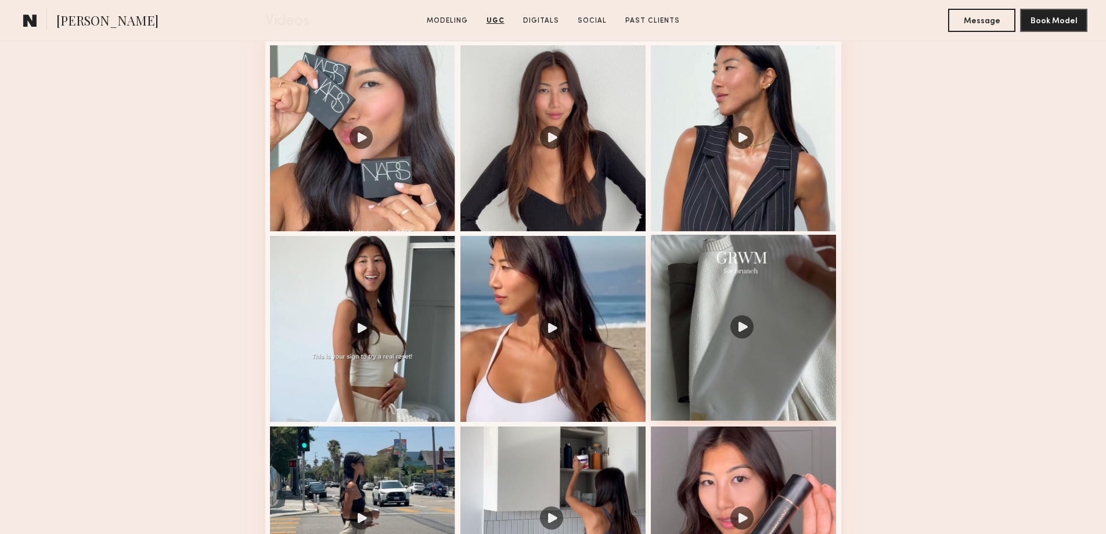
click at [766, 320] on div at bounding box center [744, 328] width 186 height 186
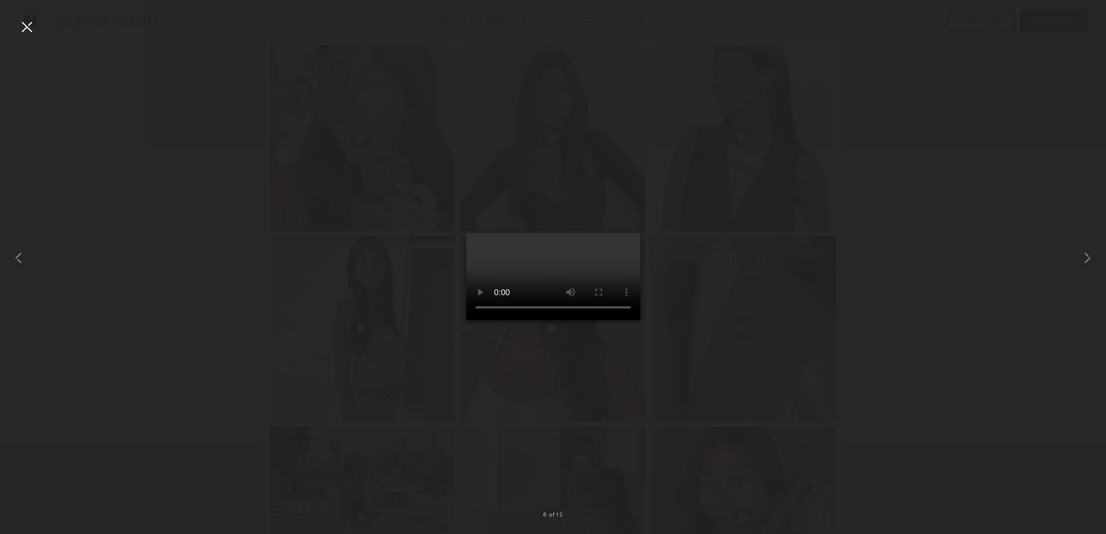
click at [811, 300] on div at bounding box center [553, 258] width 1106 height 478
click at [21, 21] on div at bounding box center [26, 26] width 19 height 19
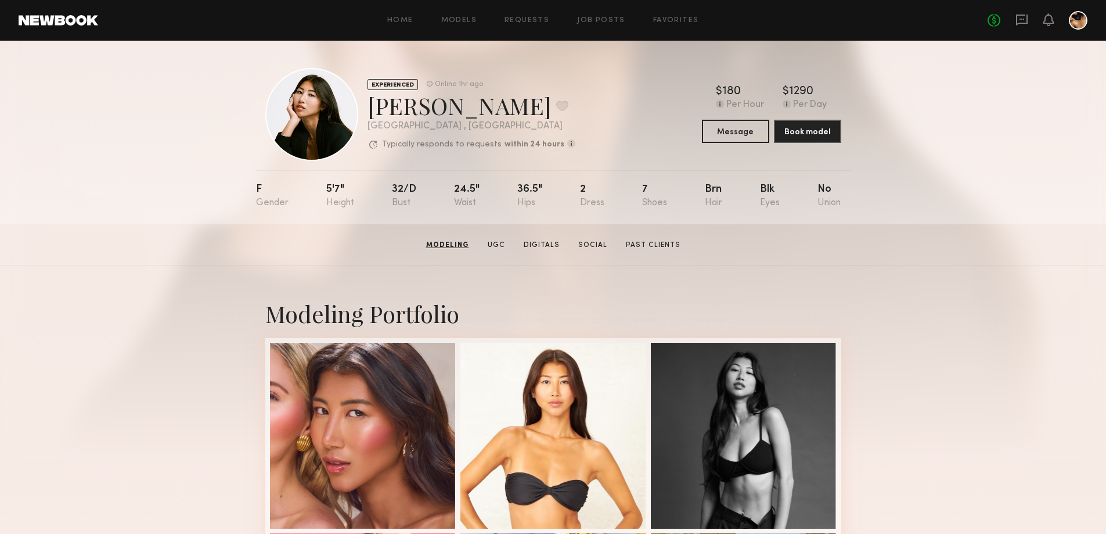
scroll to position [0, 0]
click at [593, 250] on link "Social" at bounding box center [591, 245] width 38 height 10
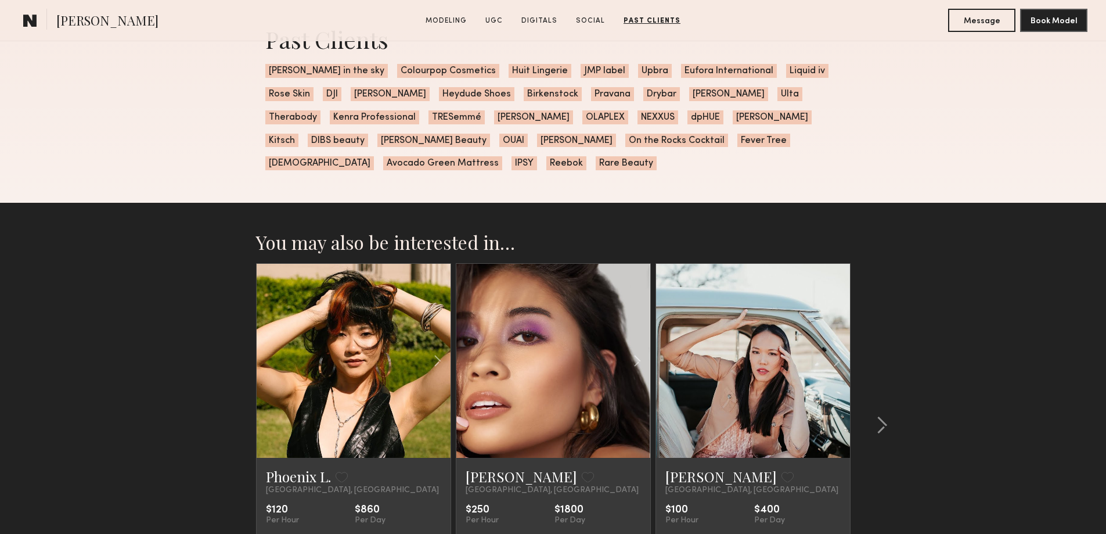
scroll to position [3314, 0]
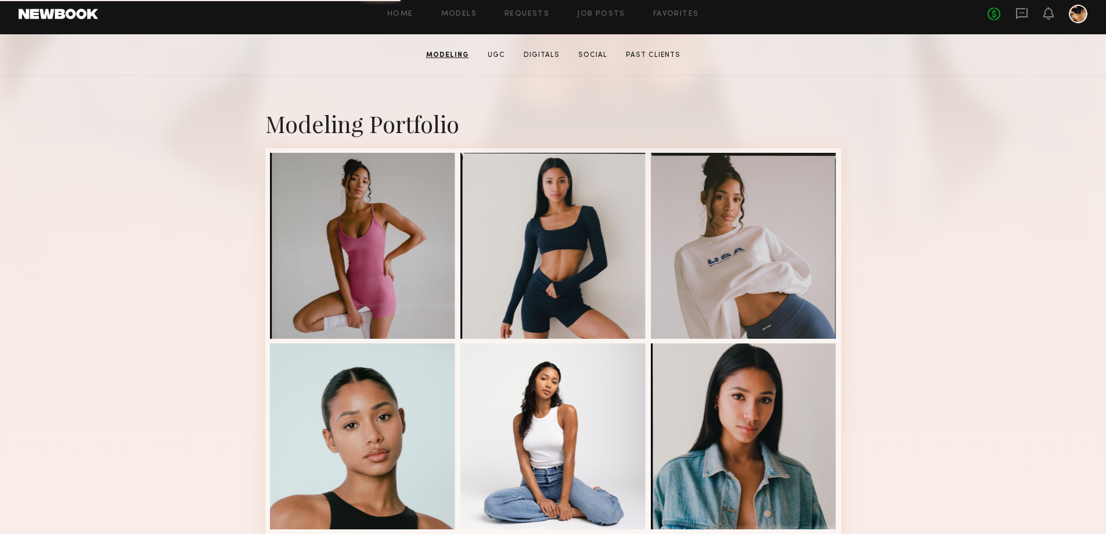
scroll to position [174, 0]
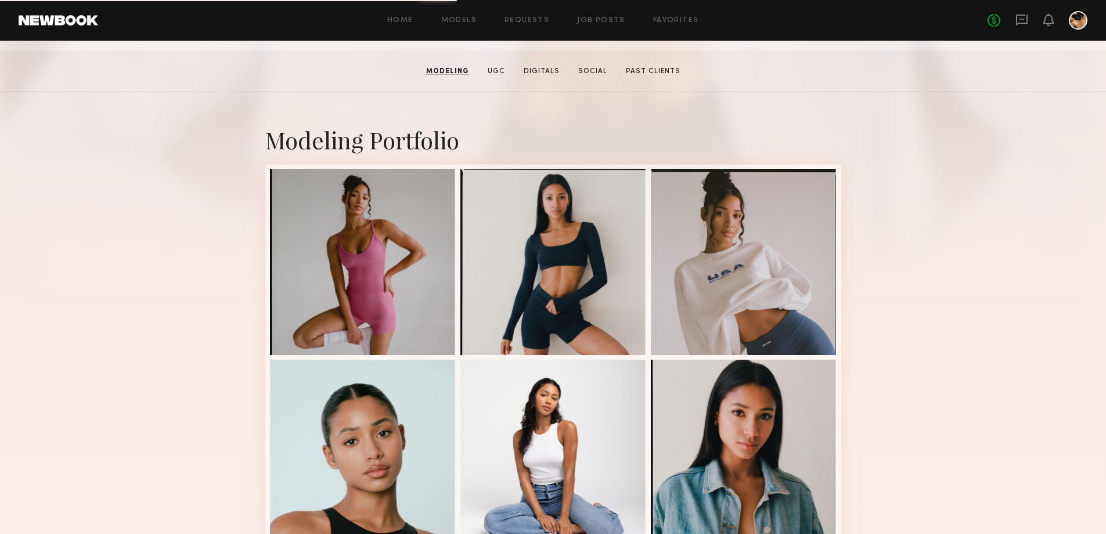
click at [496, 70] on link "UGC" at bounding box center [496, 71] width 27 height 10
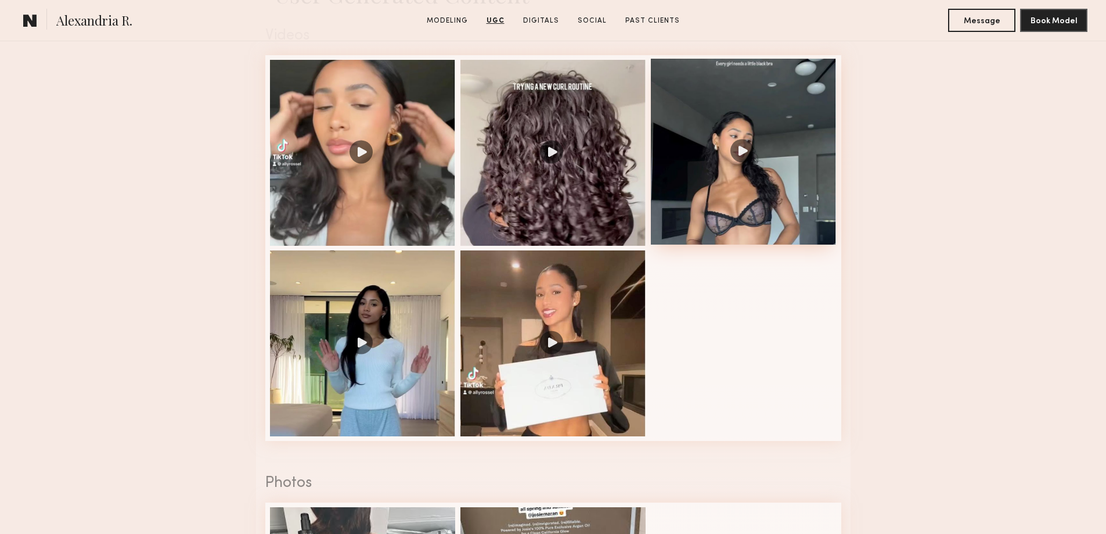
scroll to position [1220, 0]
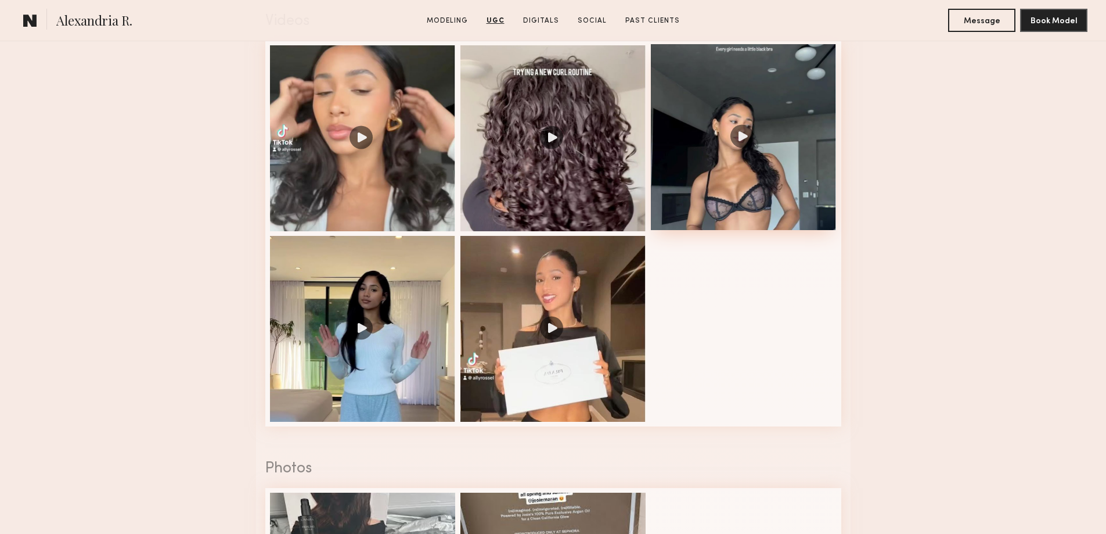
click at [753, 160] on div at bounding box center [744, 137] width 186 height 186
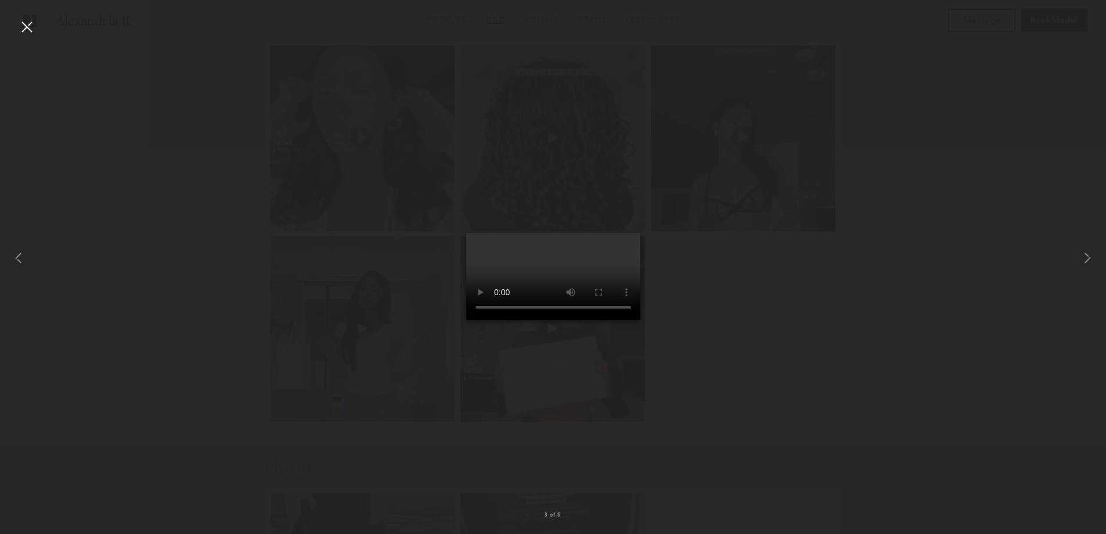
click at [725, 263] on div at bounding box center [553, 258] width 1106 height 478
click at [12, 24] on div at bounding box center [22, 258] width 44 height 478
click at [827, 296] on div at bounding box center [553, 258] width 1106 height 478
click at [16, 21] on div at bounding box center [22, 258] width 44 height 478
click at [860, 235] on div at bounding box center [553, 258] width 1106 height 478
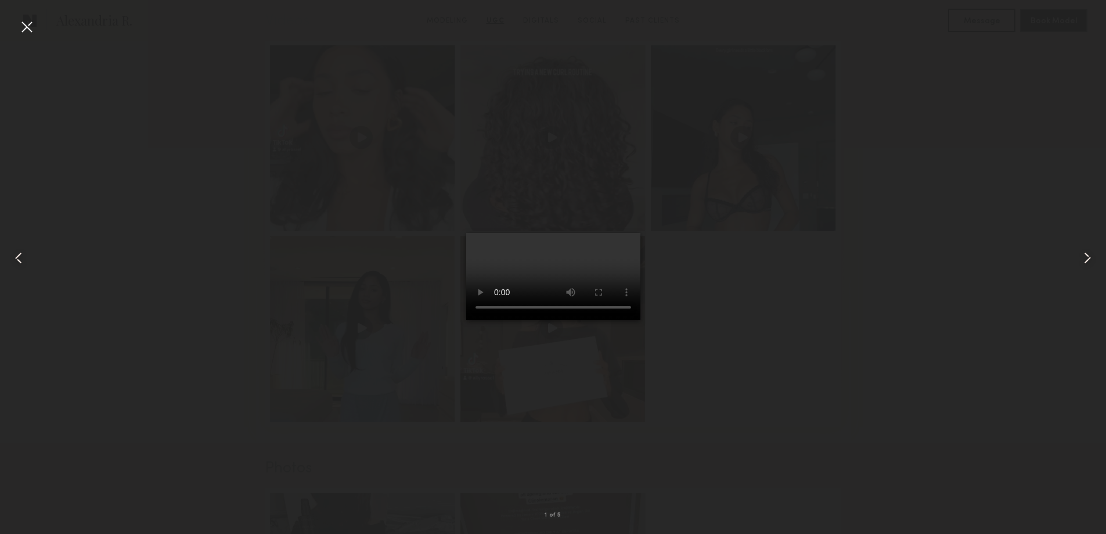
click at [27, 23] on div at bounding box center [26, 26] width 19 height 19
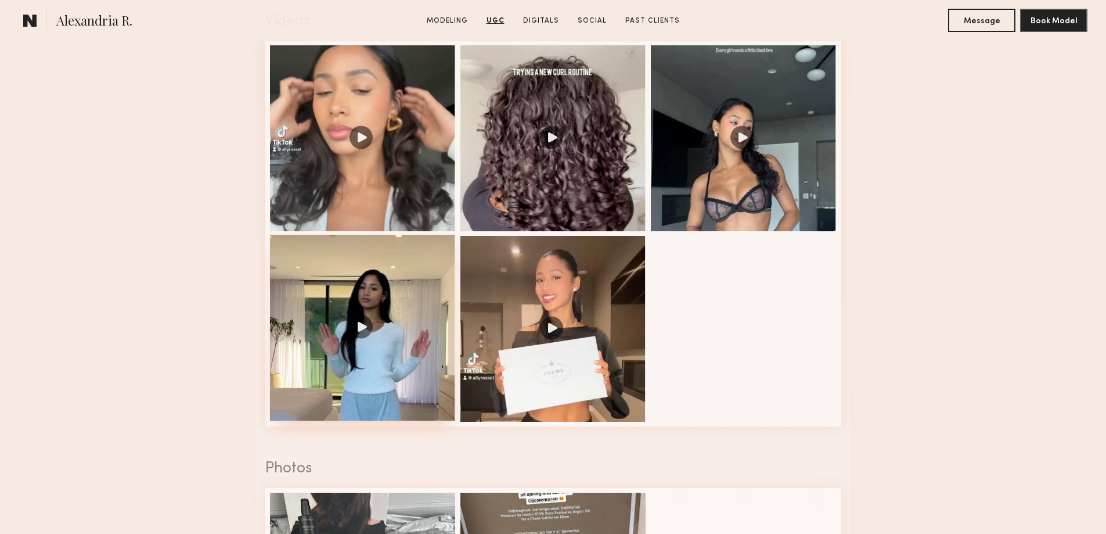
click at [384, 307] on div at bounding box center [363, 328] width 186 height 186
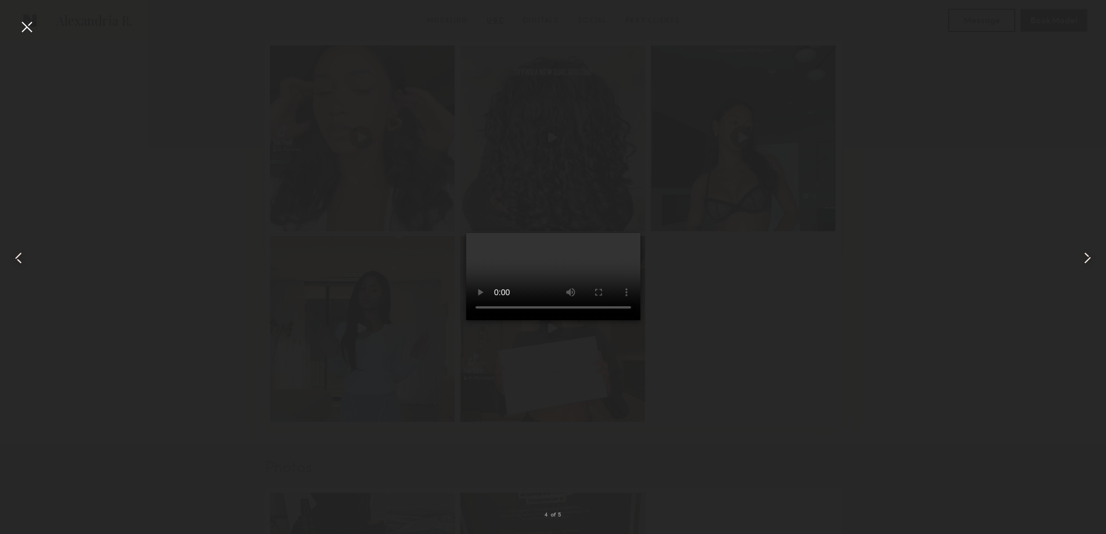
click at [1088, 261] on common-icon at bounding box center [1087, 258] width 19 height 19
click at [800, 399] on div at bounding box center [553, 258] width 1106 height 478
drag, startPoint x: 27, startPoint y: 22, endPoint x: 38, endPoint y: 27, distance: 11.7
click at [28, 22] on div at bounding box center [26, 26] width 19 height 19
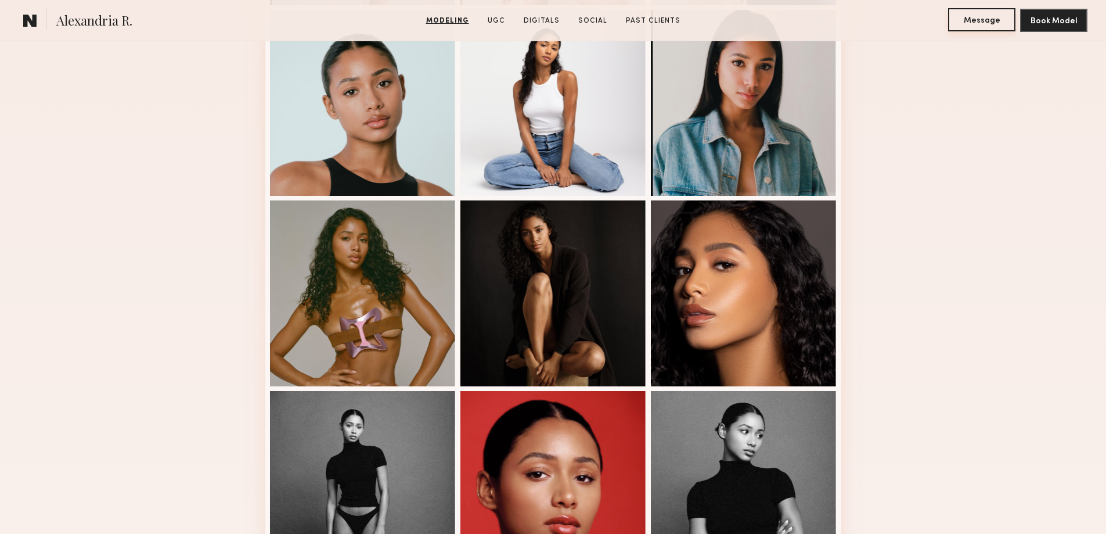
scroll to position [523, 0]
click at [964, 30] on button "Message" at bounding box center [981, 19] width 67 height 23
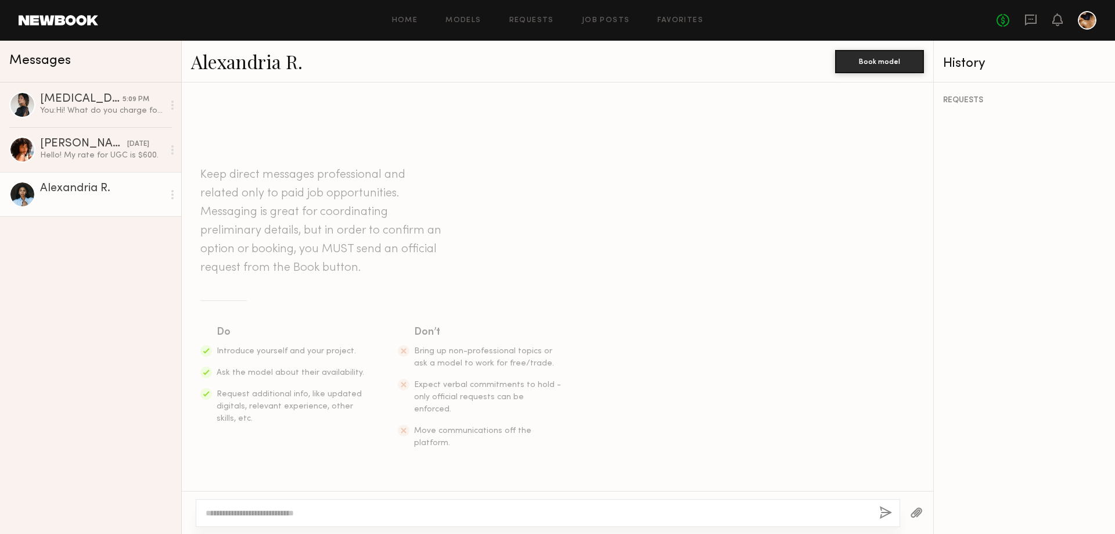
click at [284, 518] on div at bounding box center [548, 513] width 704 height 28
click at [367, 510] on textarea at bounding box center [538, 513] width 664 height 12
type textarea "**********"
click at [878, 511] on div "**********" at bounding box center [548, 513] width 704 height 28
click at [880, 513] on button "button" at bounding box center [885, 513] width 13 height 15
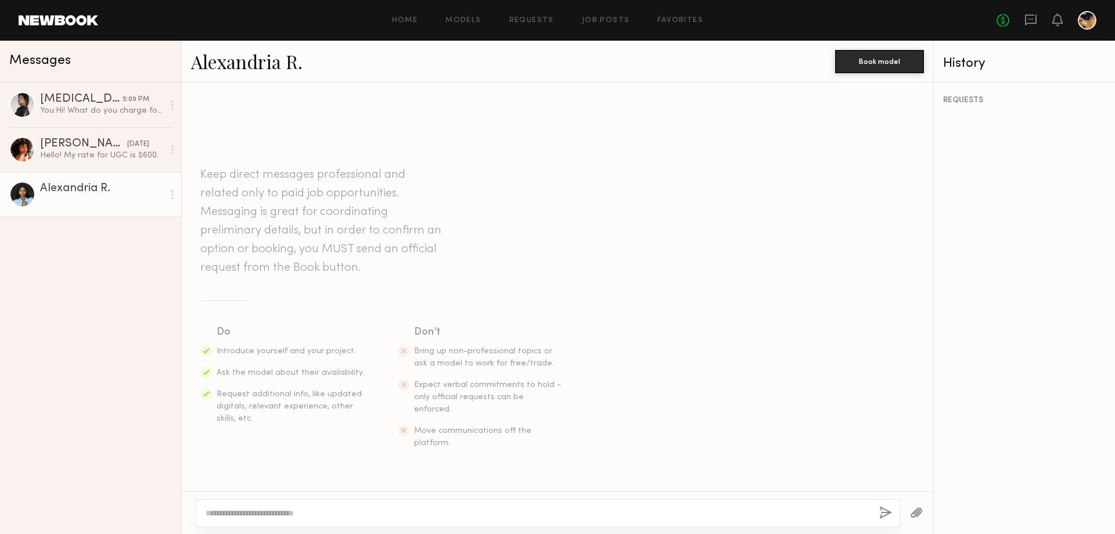
scroll to position [78, 0]
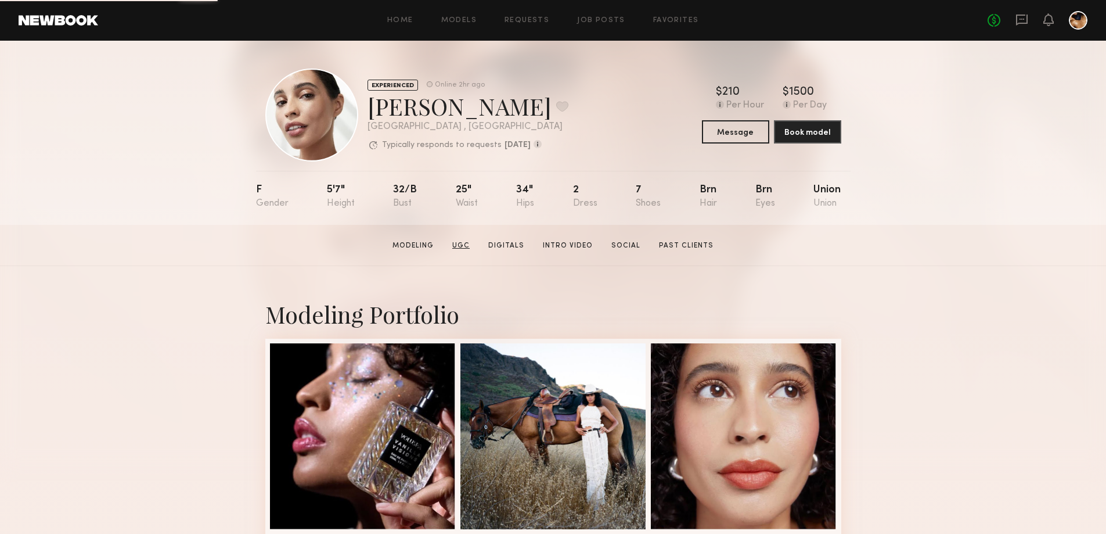
click at [464, 247] on link "UGC" at bounding box center [461, 245] width 27 height 10
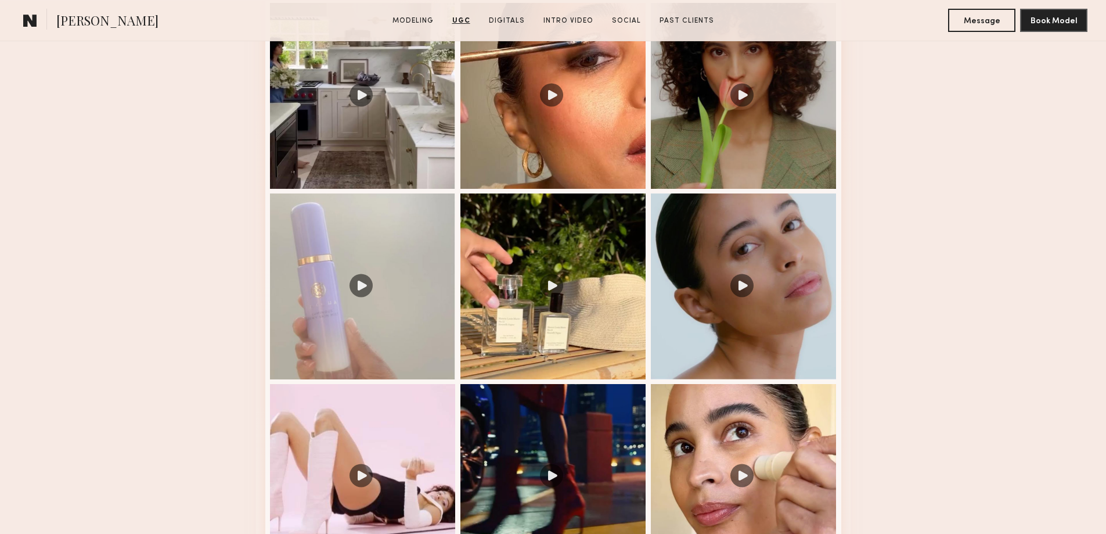
scroll to position [1336, 0]
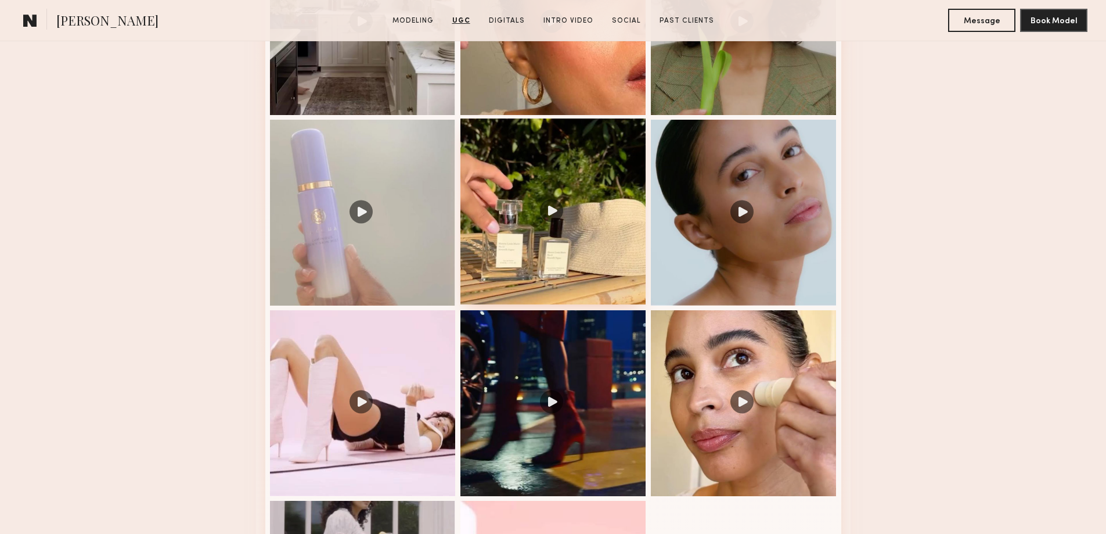
click at [542, 244] on div at bounding box center [553, 211] width 186 height 186
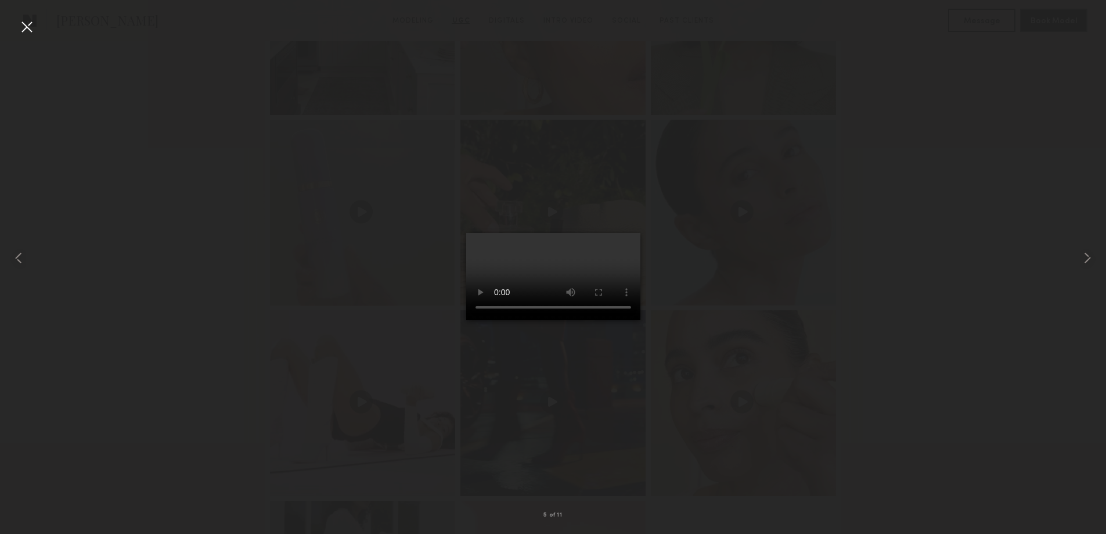
click at [893, 258] on div at bounding box center [553, 258] width 1106 height 478
click at [29, 28] on div at bounding box center [26, 26] width 19 height 19
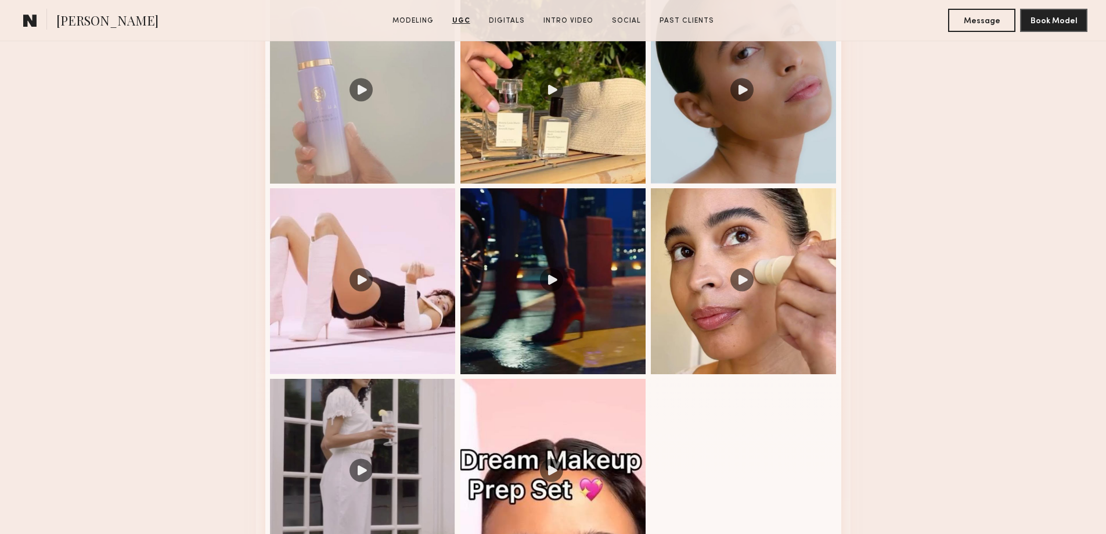
scroll to position [1510, 0]
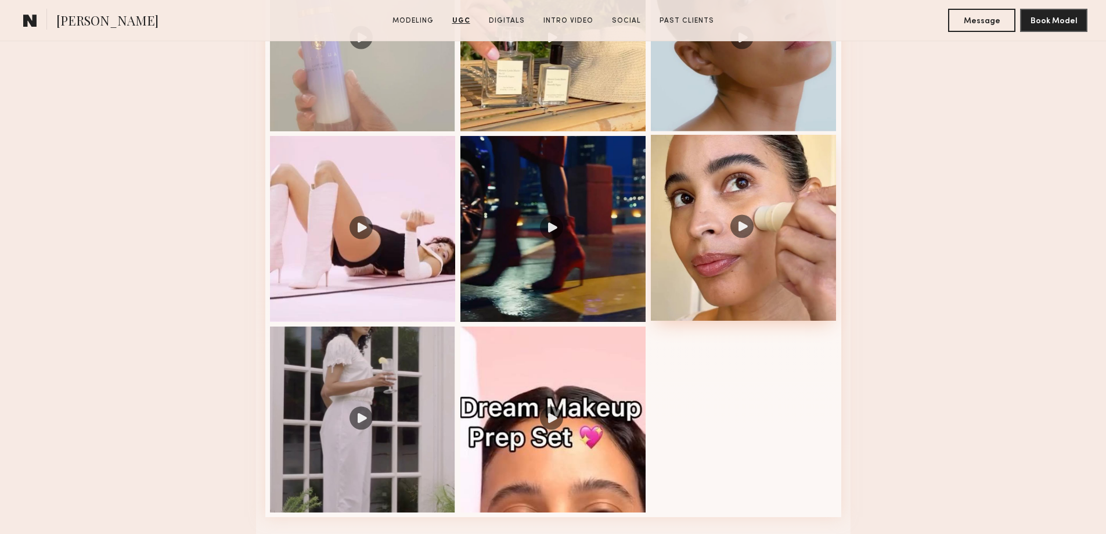
click at [742, 274] on div at bounding box center [744, 228] width 186 height 186
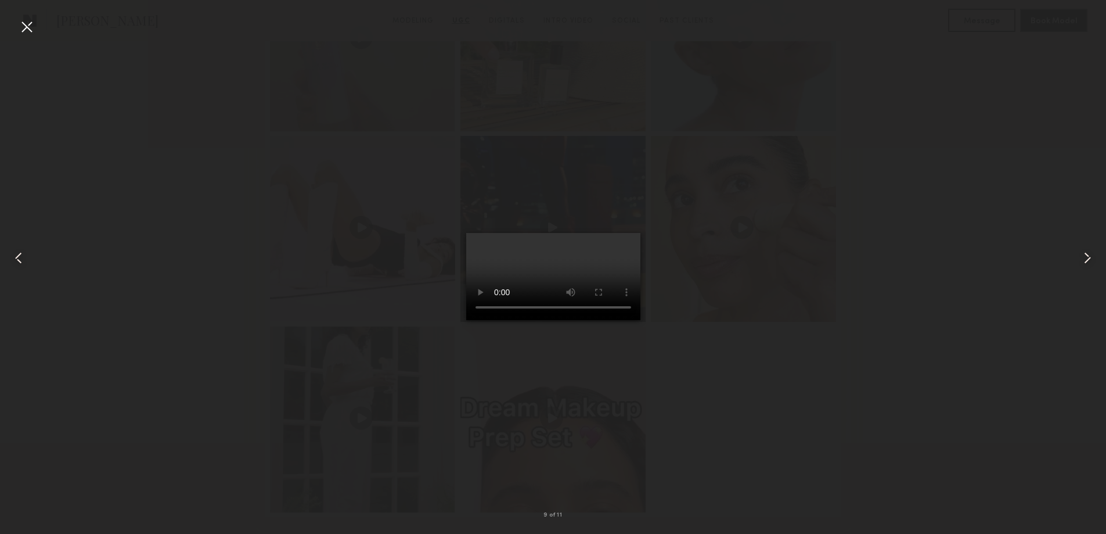
click at [903, 196] on div at bounding box center [553, 258] width 1106 height 478
click at [36, 27] on div at bounding box center [22, 258] width 44 height 478
click at [27, 27] on div at bounding box center [26, 26] width 19 height 19
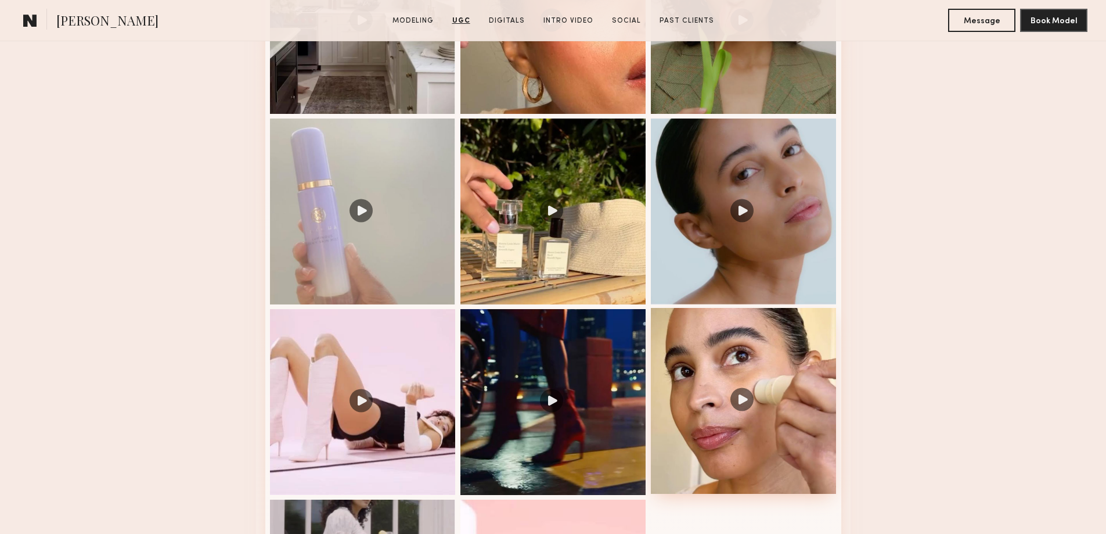
scroll to position [1336, 0]
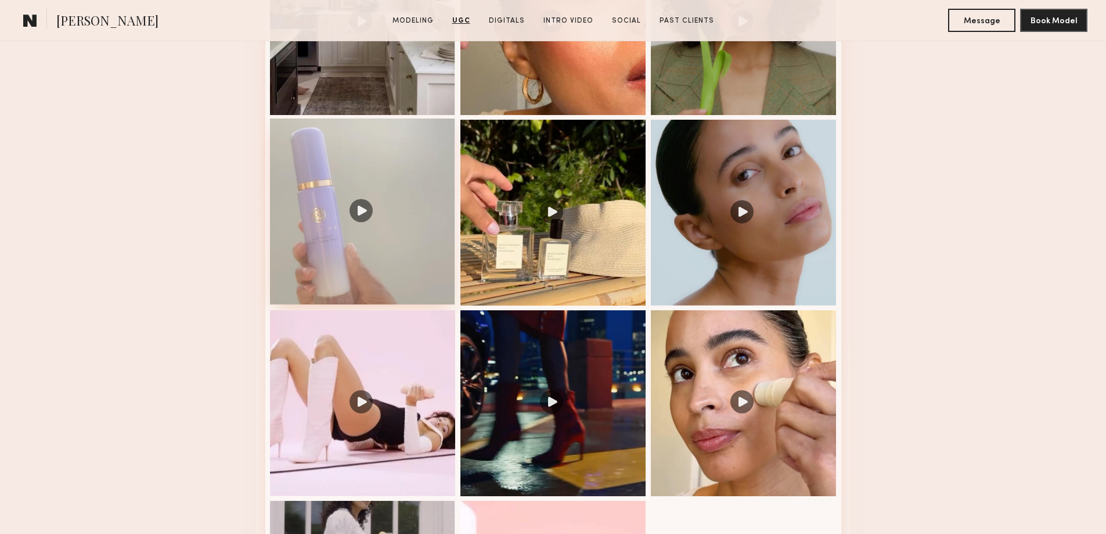
click at [380, 253] on div at bounding box center [363, 211] width 186 height 186
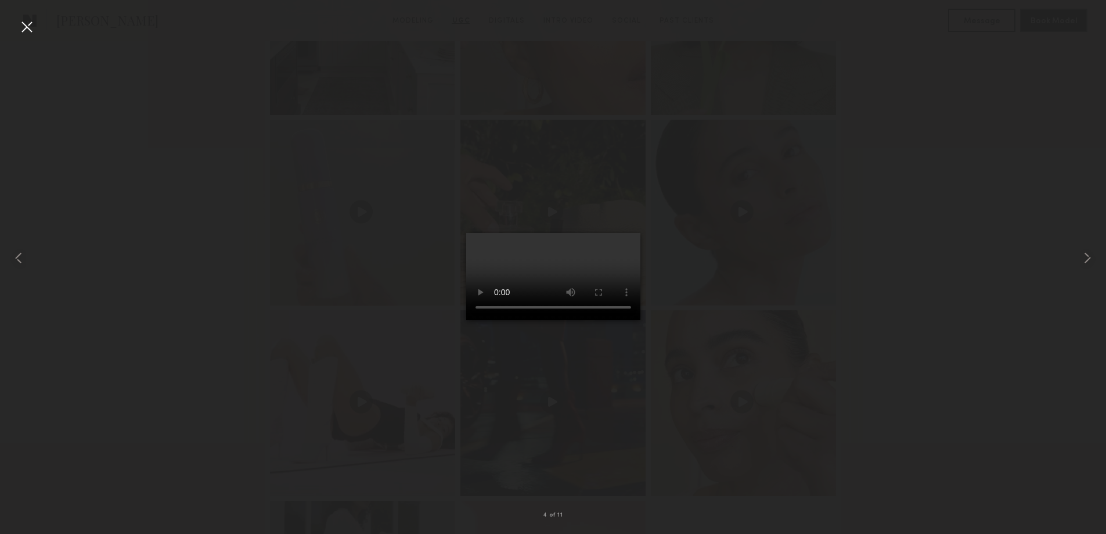
click at [954, 346] on div at bounding box center [553, 258] width 1106 height 478
drag, startPoint x: 19, startPoint y: 27, endPoint x: 33, endPoint y: 31, distance: 14.5
click at [19, 27] on div at bounding box center [26, 26] width 19 height 19
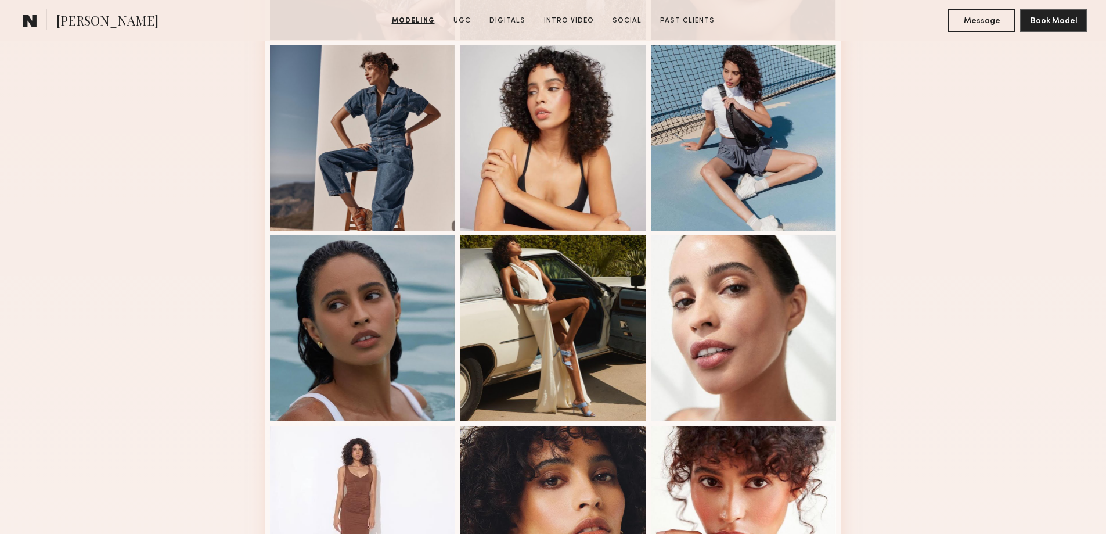
scroll to position [233, 0]
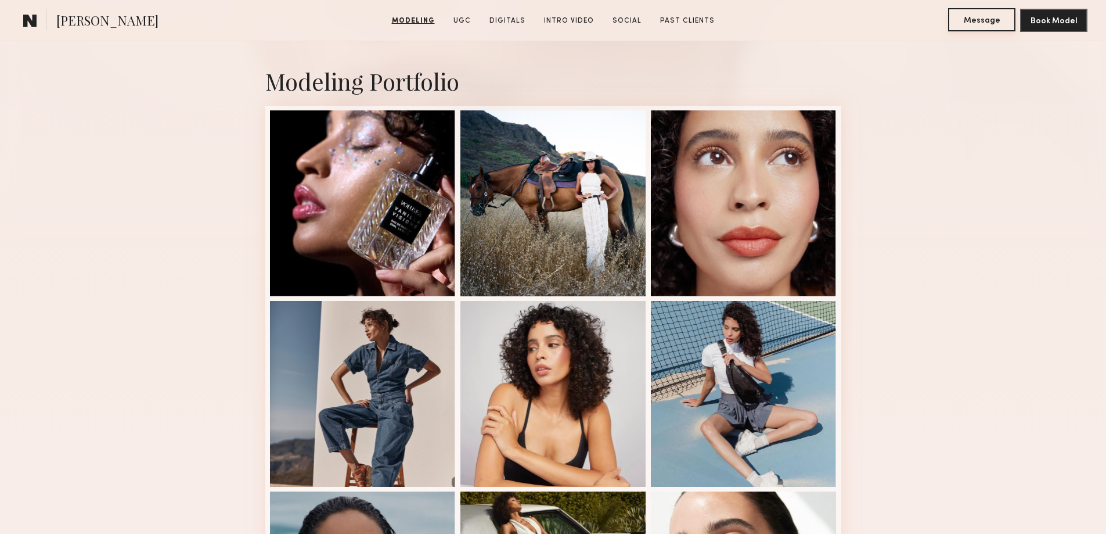
click at [976, 18] on button "Message" at bounding box center [981, 19] width 67 height 23
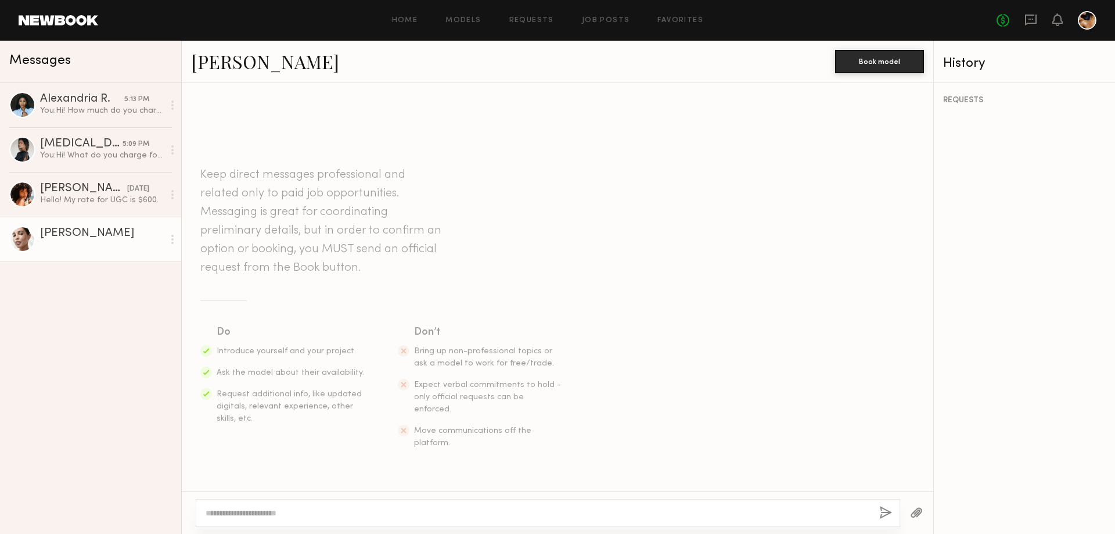
click at [237, 514] on textarea at bounding box center [538, 513] width 664 height 12
type textarea "**********"
click at [879, 516] on button "button" at bounding box center [885, 513] width 13 height 15
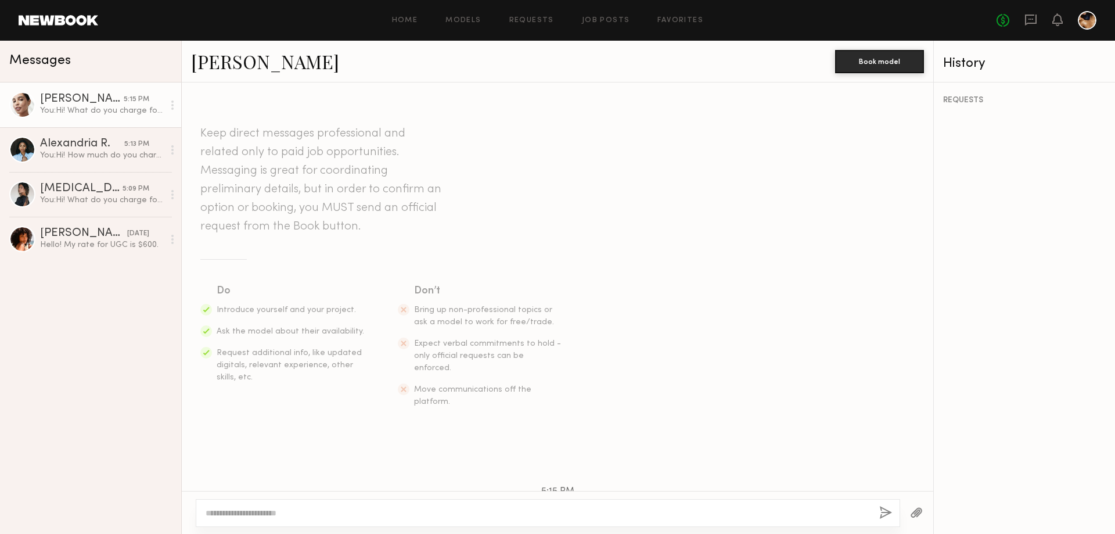
scroll to position [78, 0]
